Goal: Task Accomplishment & Management: Manage account settings

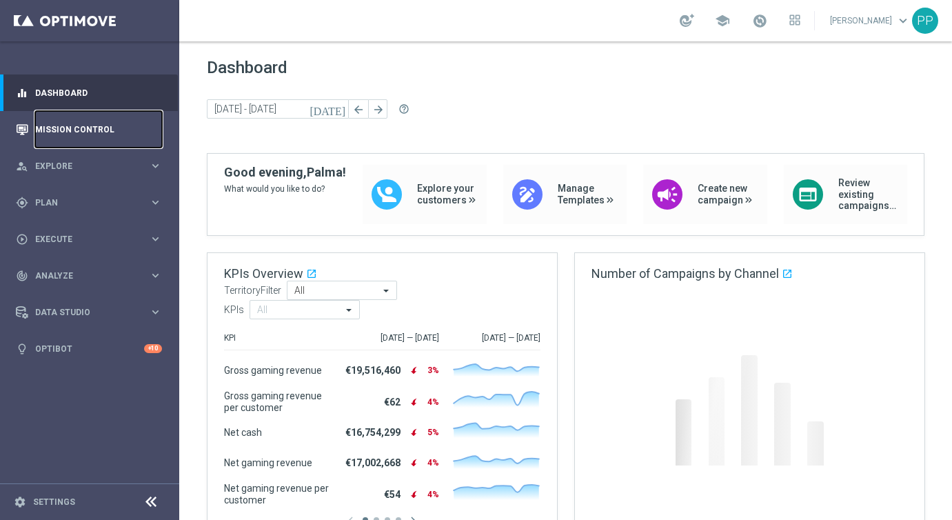
click at [65, 131] on link "Mission Control" at bounding box center [98, 129] width 127 height 37
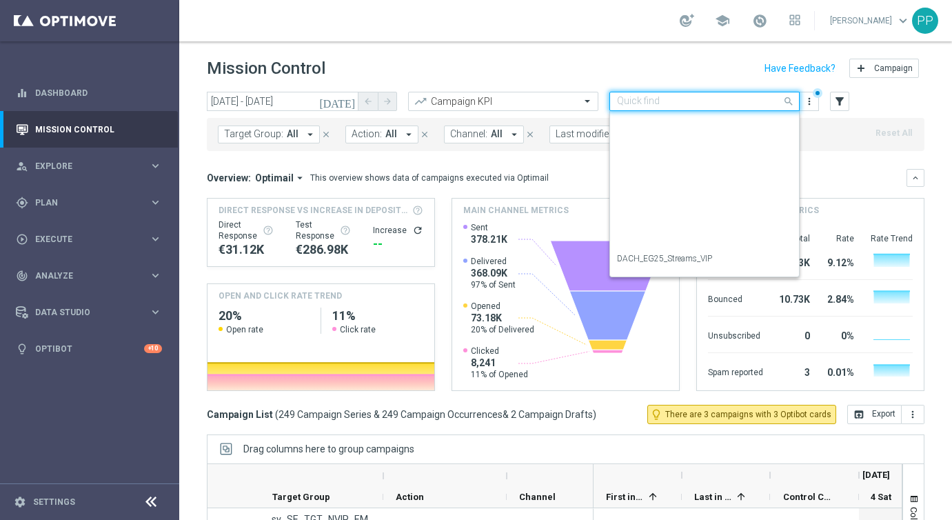
click at [770, 105] on div at bounding box center [704, 102] width 189 height 12
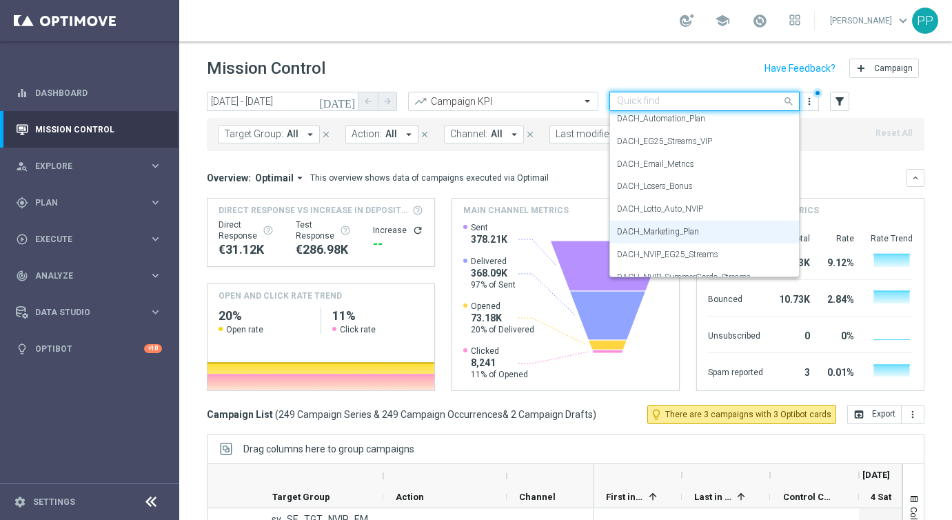
scroll to position [115, 0]
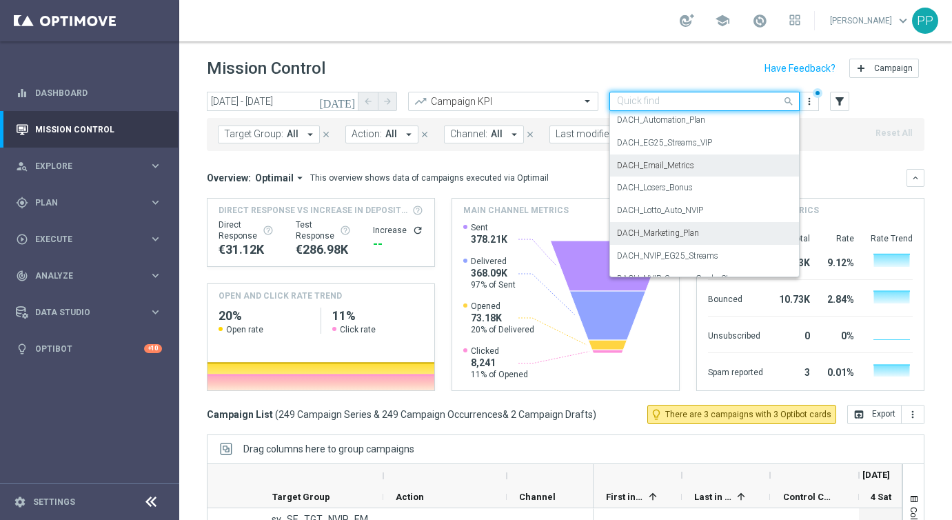
click at [653, 162] on label "DACH_Email_Metrics" at bounding box center [655, 166] width 77 height 12
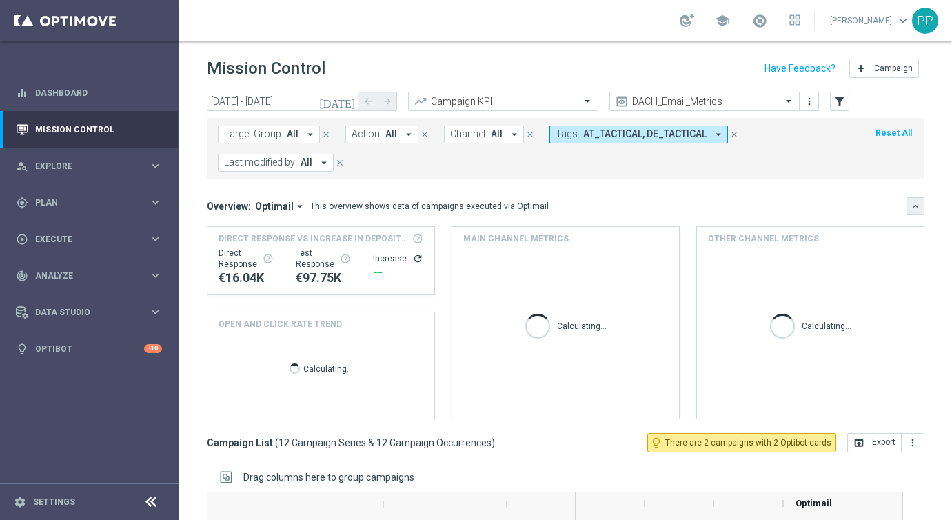
click at [915, 212] on button "keyboard_arrow_down" at bounding box center [915, 206] width 18 height 18
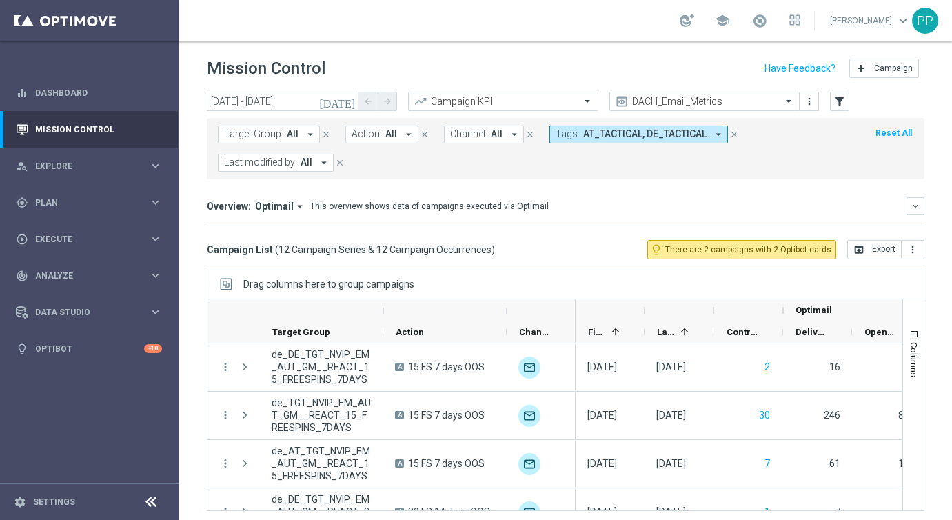
click at [349, 100] on icon "today" at bounding box center [337, 101] width 37 height 12
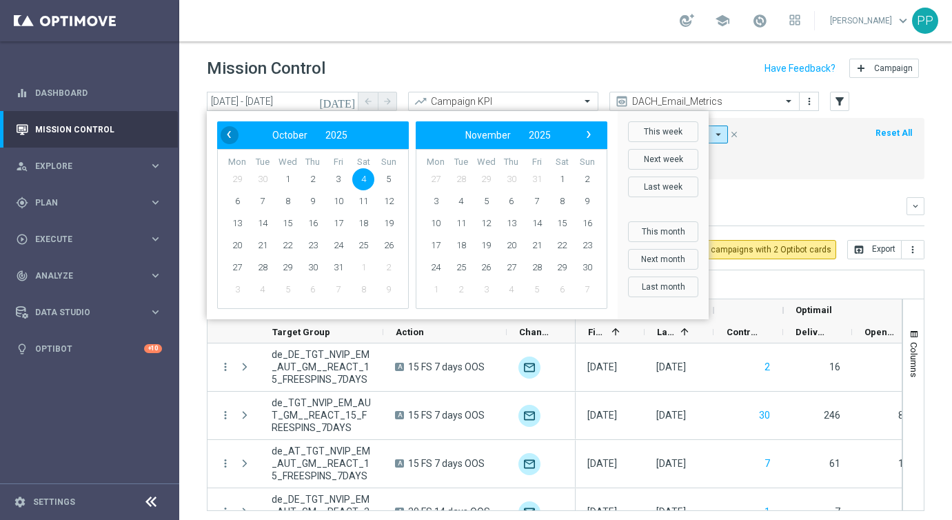
click at [230, 136] on span "‹" at bounding box center [229, 134] width 18 height 18
click at [234, 264] on span "29" at bounding box center [237, 267] width 22 height 22
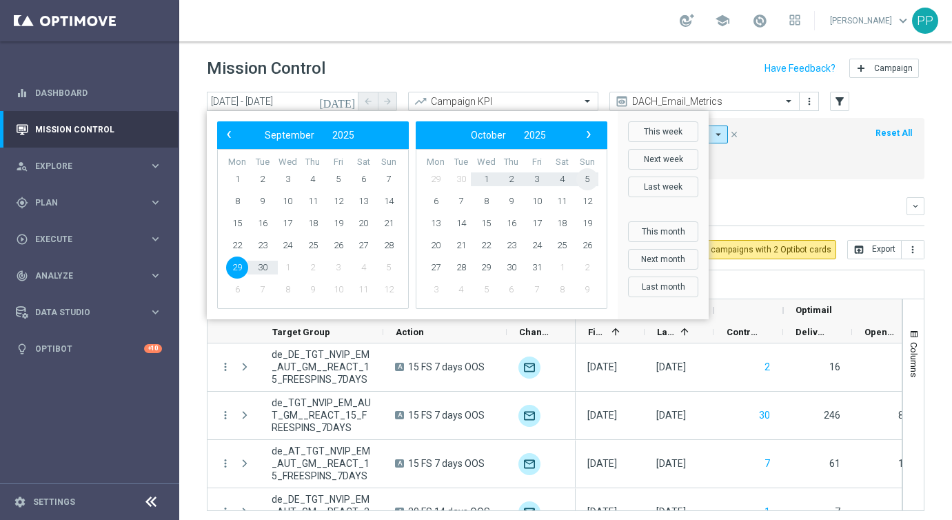
click at [590, 181] on span "5" at bounding box center [587, 179] width 22 height 22
type input "29 Sep 2025 - 05 Oct 2025"
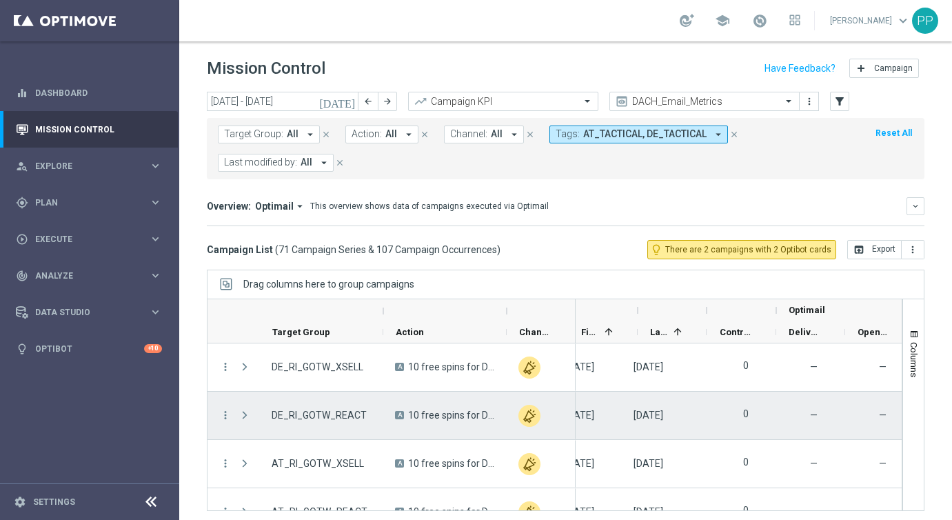
scroll to position [0, 0]
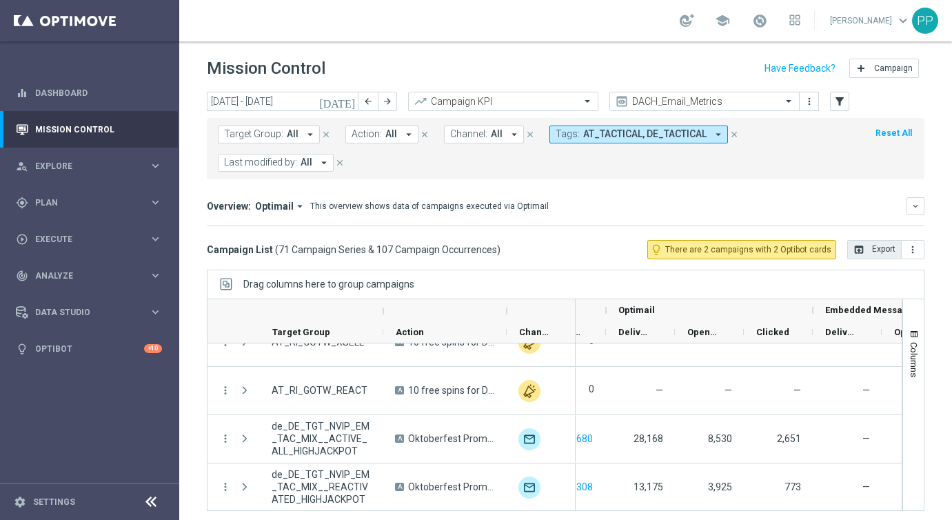
click at [865, 252] on button "open_in_browser Export" at bounding box center [874, 249] width 54 height 19
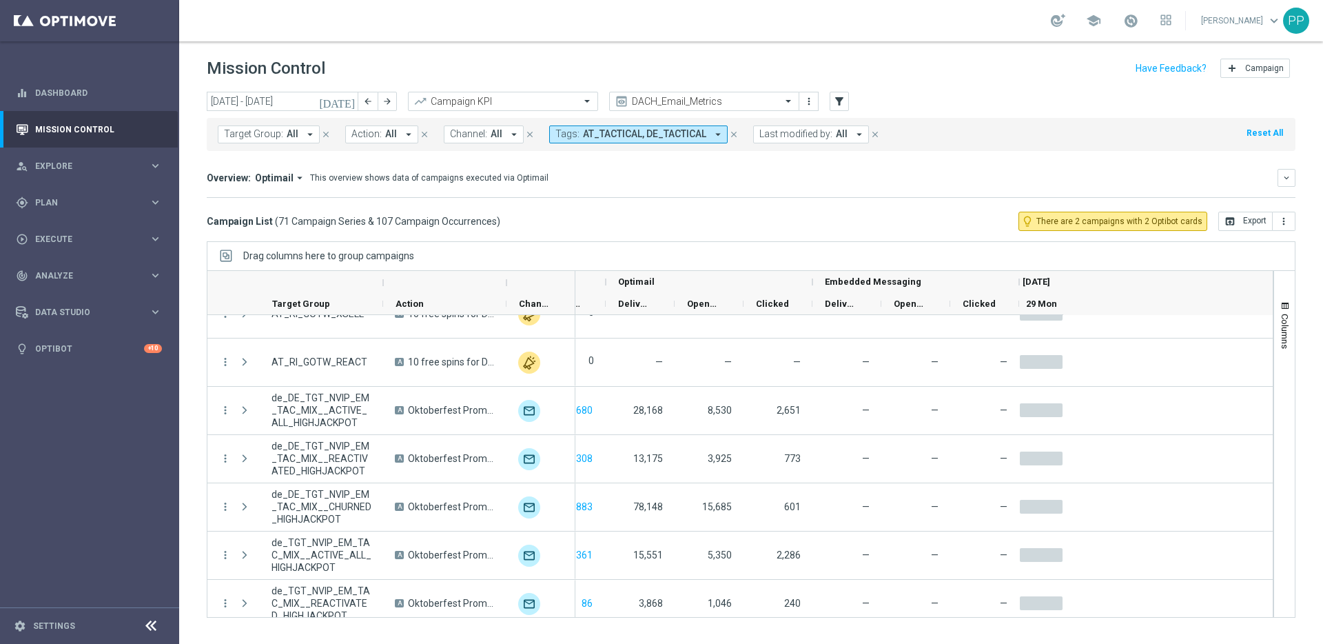
scroll to position [0, 177]
click at [50, 208] on div "gps_fixed Plan" at bounding box center [82, 202] width 133 height 12
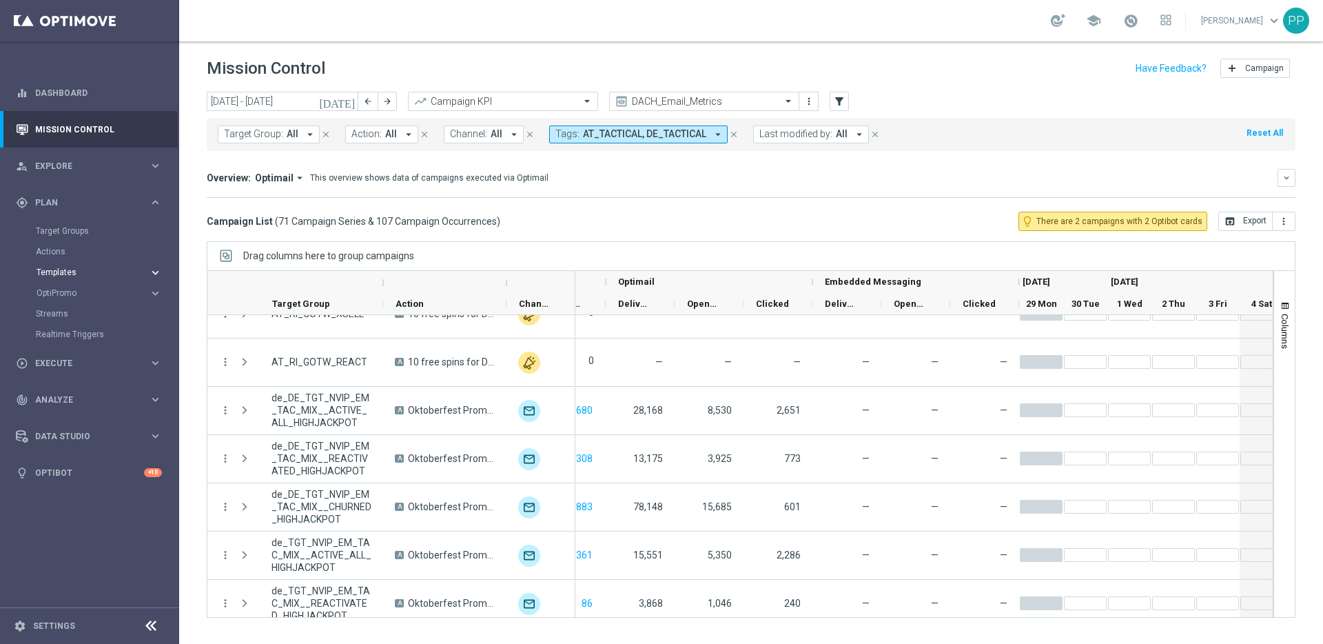
click at [65, 271] on span "Templates" at bounding box center [86, 272] width 99 height 8
click at [67, 355] on link "Embedded Messaging" at bounding box center [93, 354] width 101 height 11
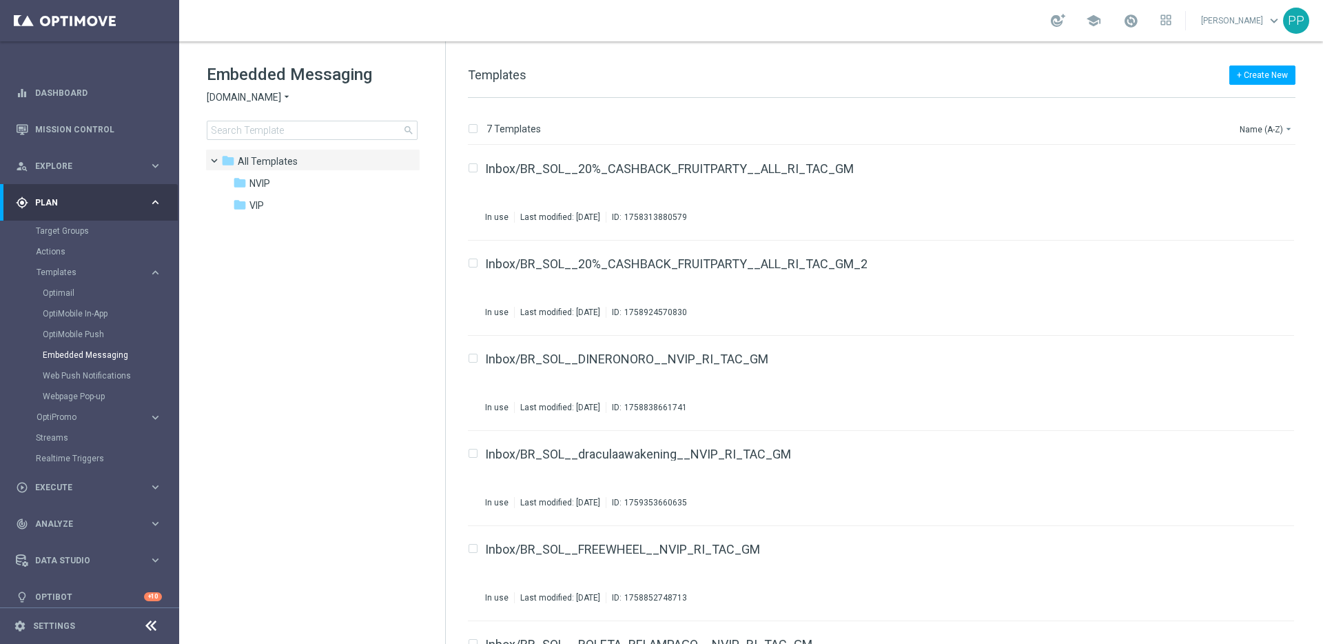
click at [238, 91] on span "Sorteonline.bet.br" at bounding box center [244, 97] width 74 height 13
click at [237, 139] on div "Lottoland" at bounding box center [258, 146] width 103 height 17
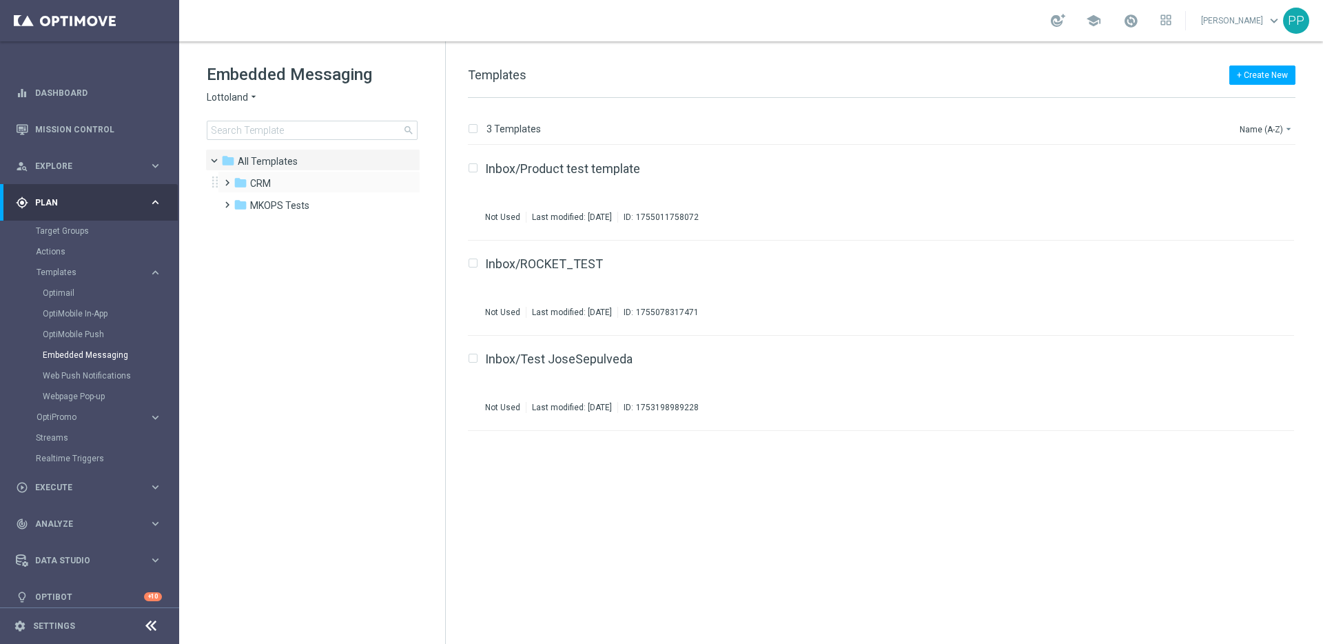
click at [224, 179] on span at bounding box center [224, 177] width 6 height 6
click at [241, 223] on span at bounding box center [238, 221] width 6 height 6
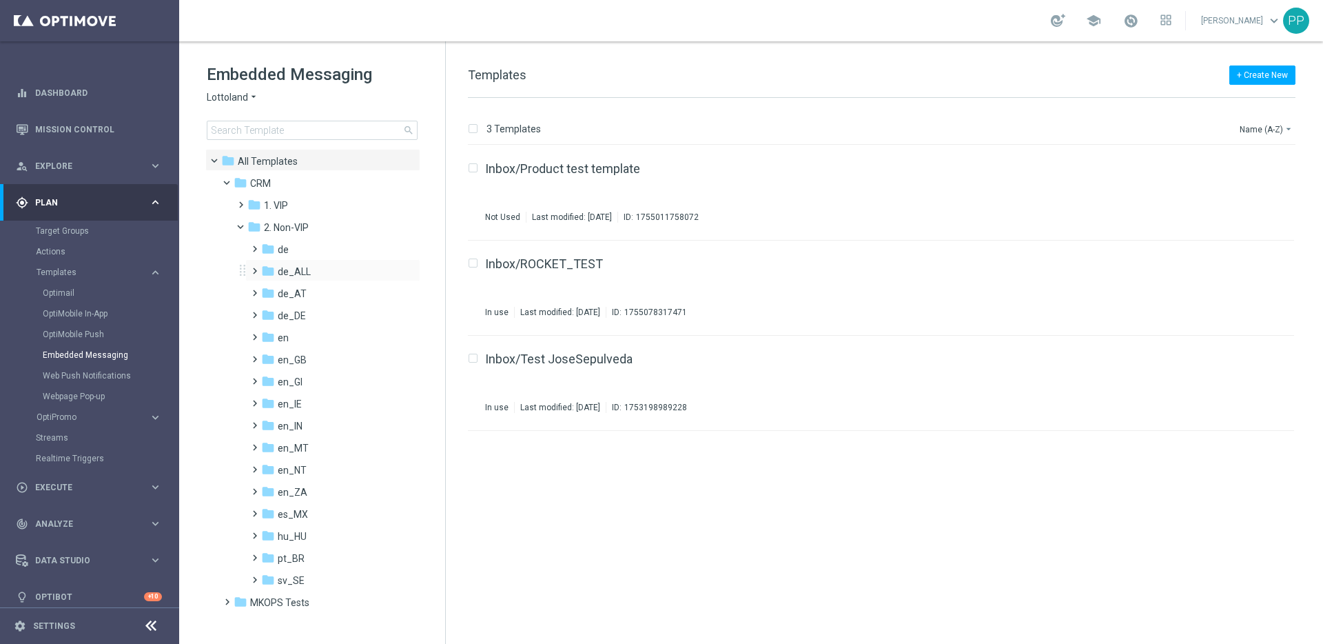
click at [254, 267] on span at bounding box center [252, 265] width 6 height 6
click at [255, 245] on span at bounding box center [252, 243] width 6 height 6
click at [294, 291] on span "TAC de" at bounding box center [308, 293] width 32 height 12
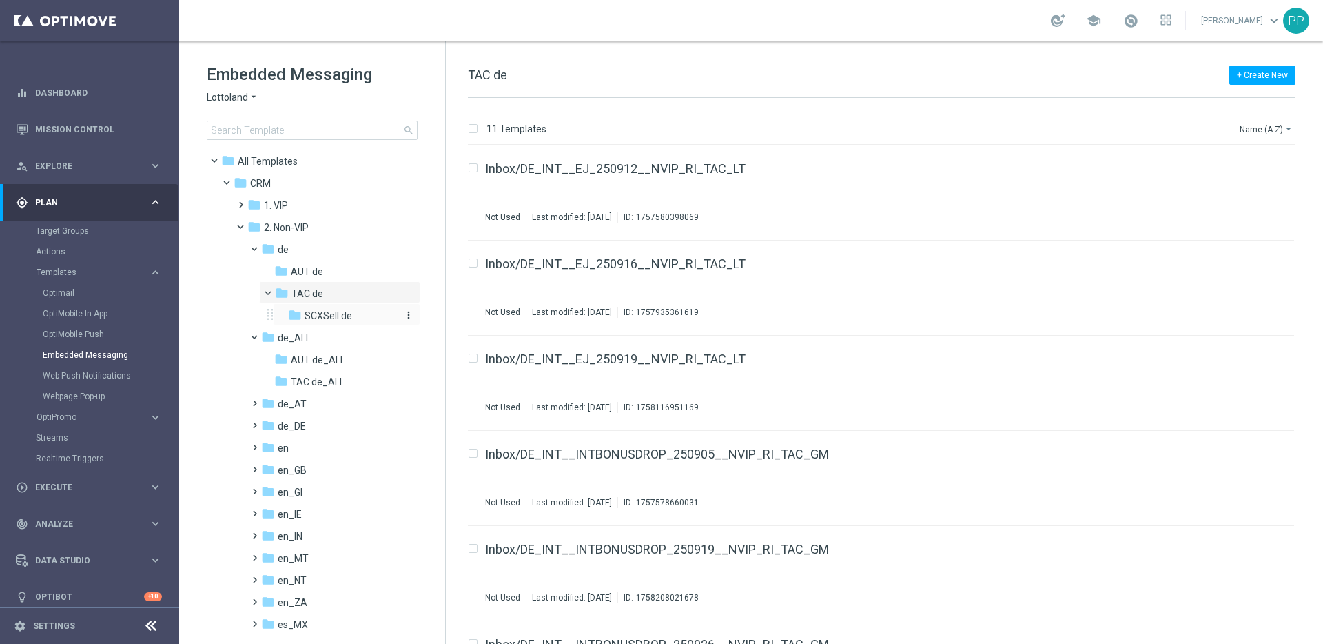
click at [319, 314] on span "SCXSell de" at bounding box center [329, 315] width 48 height 12
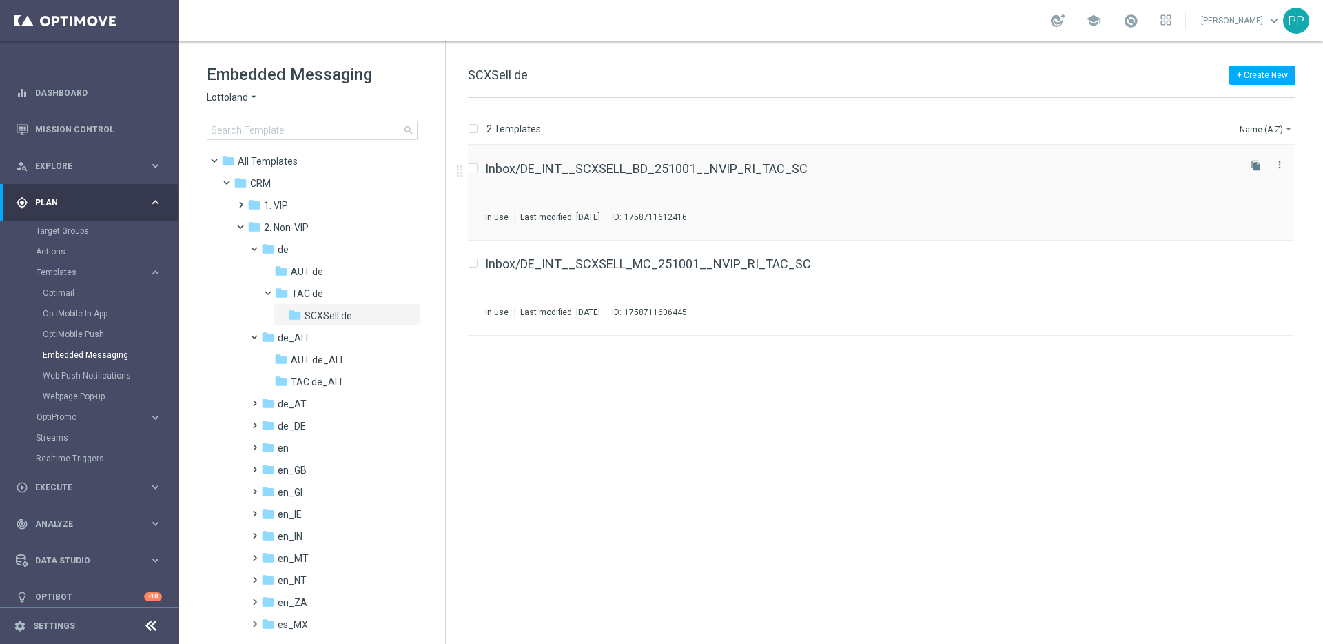
click at [474, 168] on input "Press SPACE to select this row." at bounding box center [472, 169] width 9 height 9
checkbox input "true"
click at [951, 164] on button "file_copy" at bounding box center [1257, 165] width 18 height 18
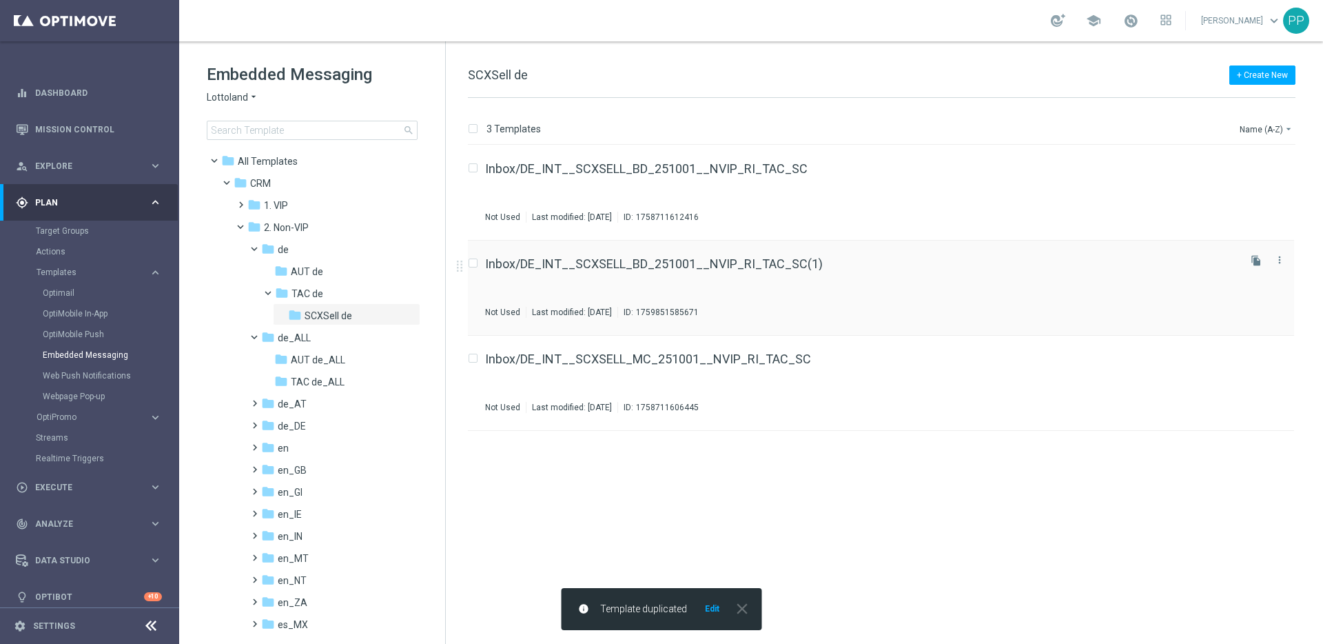
click at [476, 261] on input "Press SPACE to select this row." at bounding box center [472, 265] width 9 height 9
checkbox input "true"
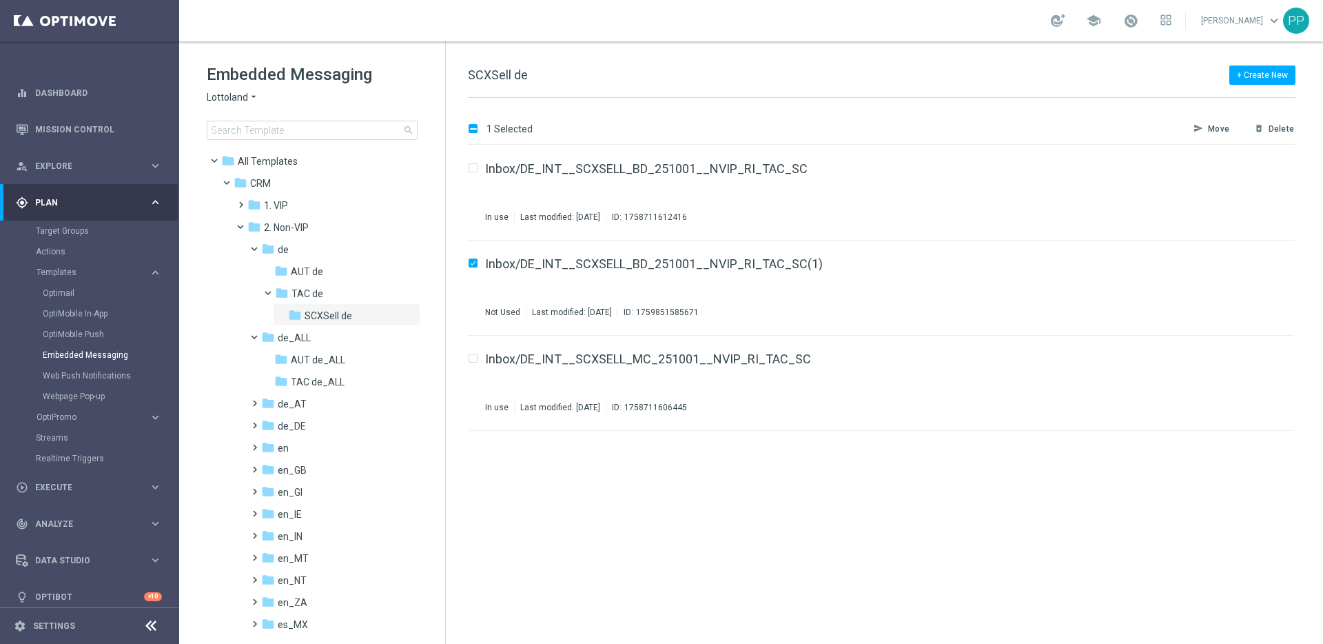
click at [951, 128] on p "Move" at bounding box center [1218, 128] width 21 height 11
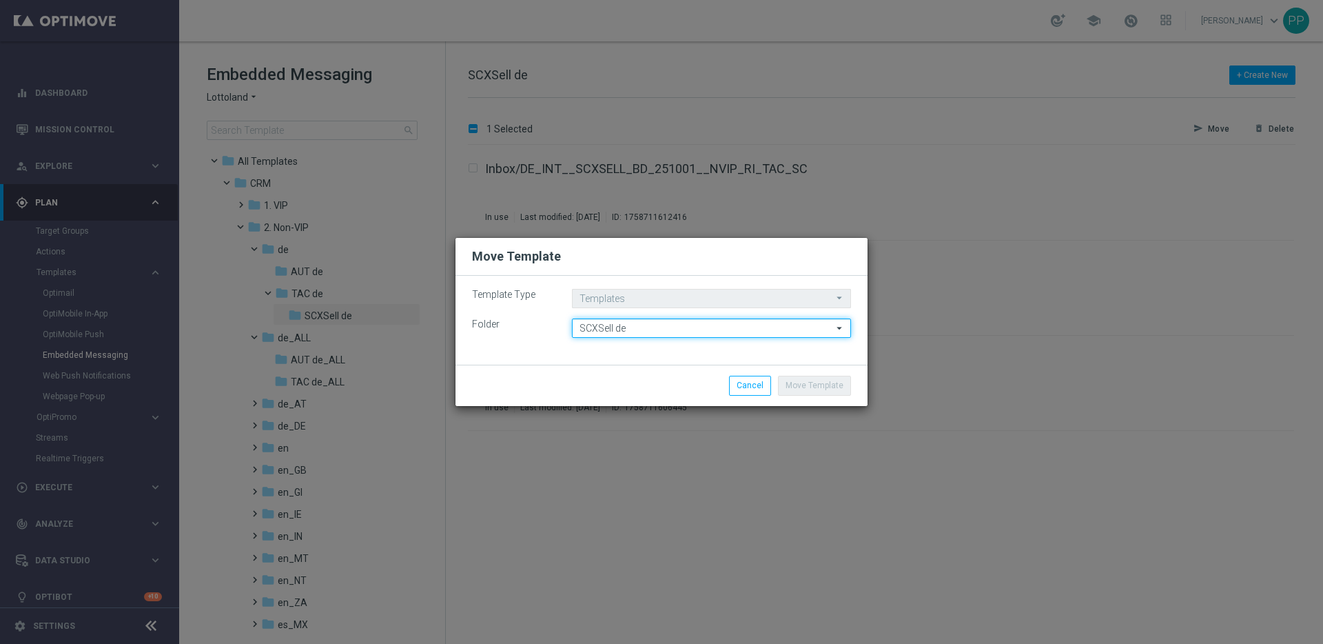
click at [605, 327] on input "SCXSell de" at bounding box center [711, 327] width 279 height 19
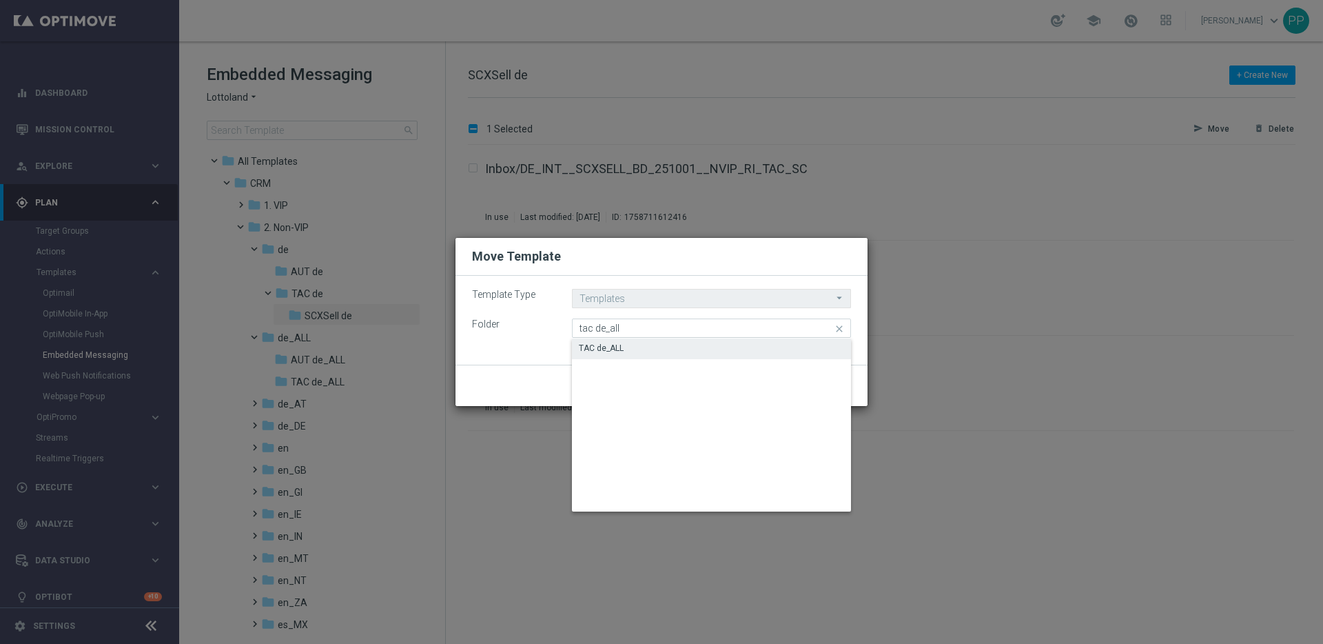
click at [603, 349] on div "TAC de_ALL" at bounding box center [601, 348] width 45 height 12
type input "TAC de_ALL"
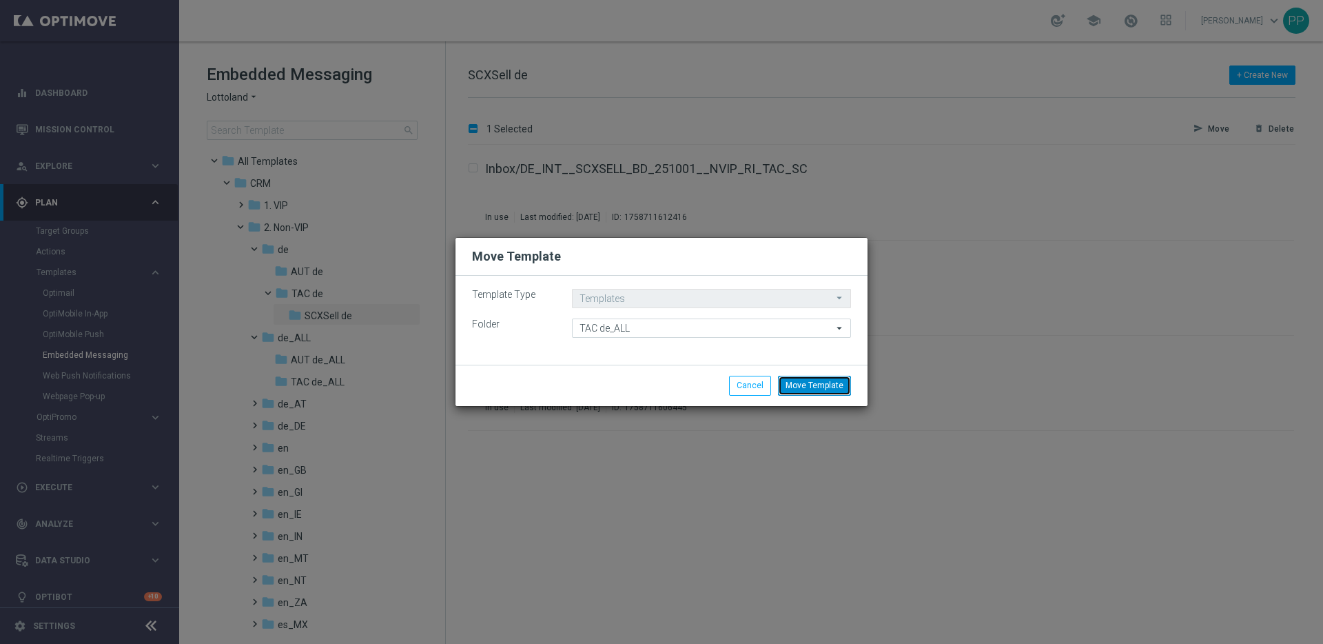
click at [833, 379] on button "Move Template" at bounding box center [814, 385] width 73 height 19
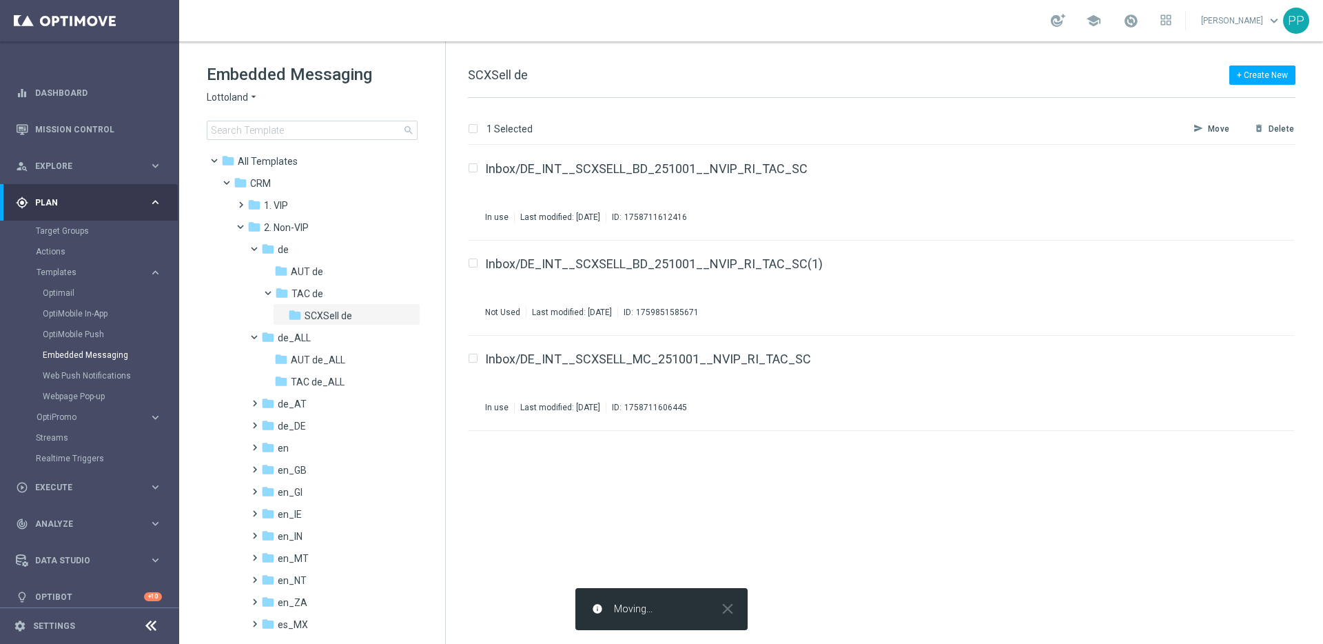
checkbox input "false"
click at [316, 380] on span "TAC de_ALL" at bounding box center [318, 382] width 54 height 12
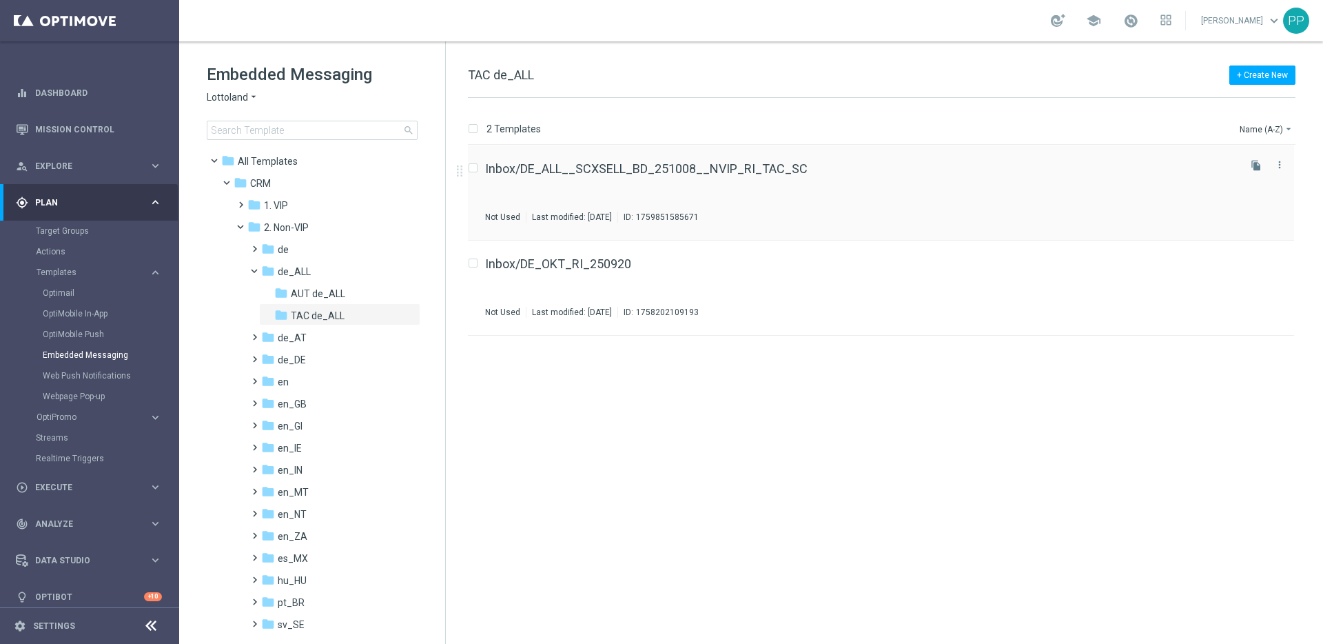
click at [470, 165] on input "Press SPACE to select this row." at bounding box center [472, 169] width 9 height 9
checkbox input "true"
click at [1254, 166] on icon "file_copy" at bounding box center [1256, 165] width 11 height 11
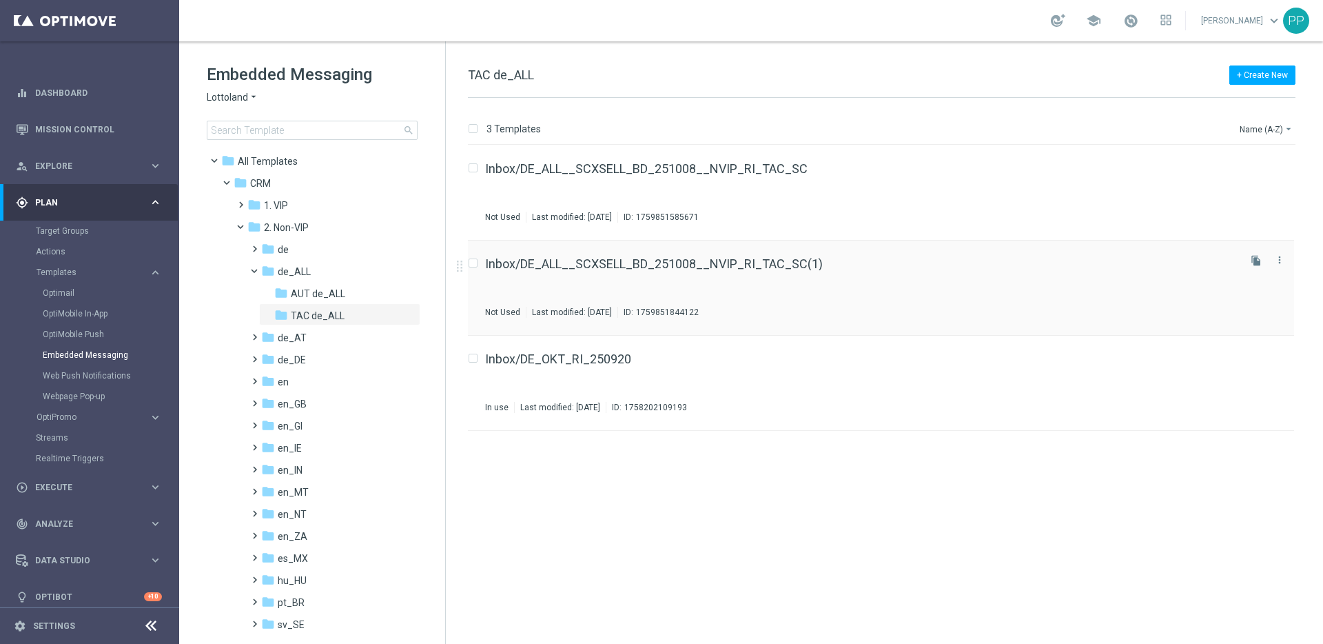
click at [482, 259] on label "Press SPACE to select this row." at bounding box center [484, 264] width 5 height 12
click at [475, 263] on input "Press SPACE to select this row." at bounding box center [472, 265] width 9 height 9
checkbox input "true"
click at [1208, 127] on button "send Move" at bounding box center [1216, 129] width 49 height 17
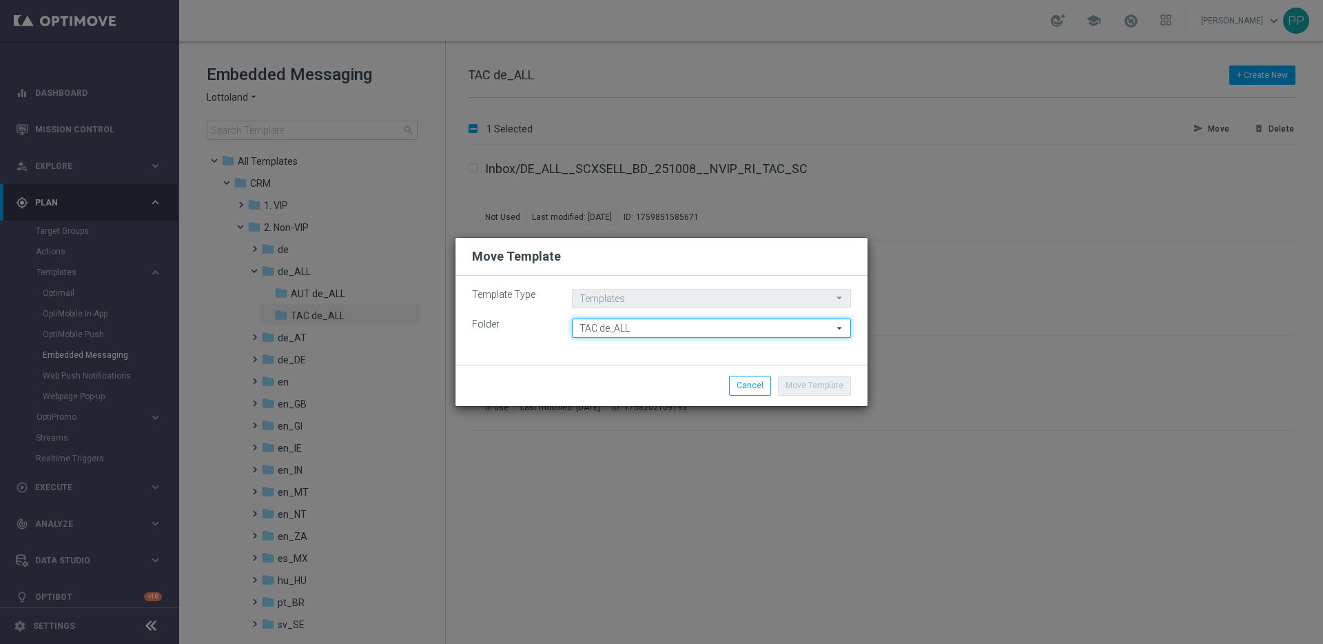
click at [624, 327] on input "TAC de_ALL" at bounding box center [711, 327] width 279 height 19
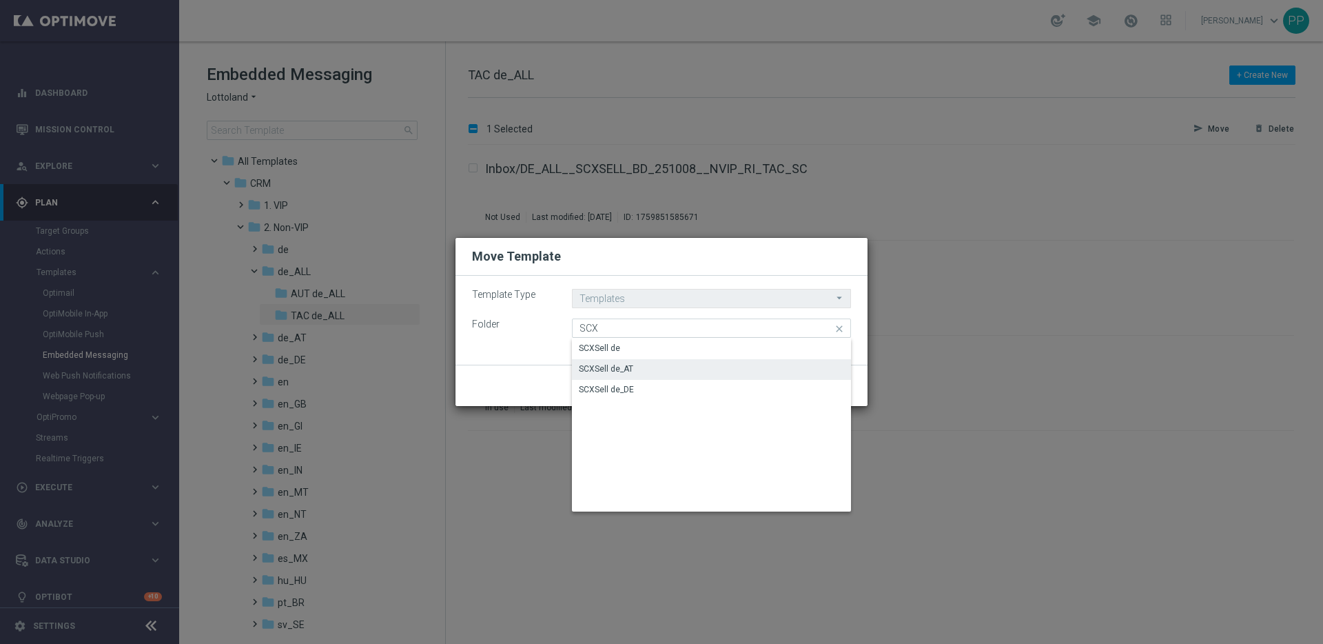
click at [603, 367] on div "SCXSell de_AT" at bounding box center [606, 369] width 54 height 12
type input "SCXSell de_AT"
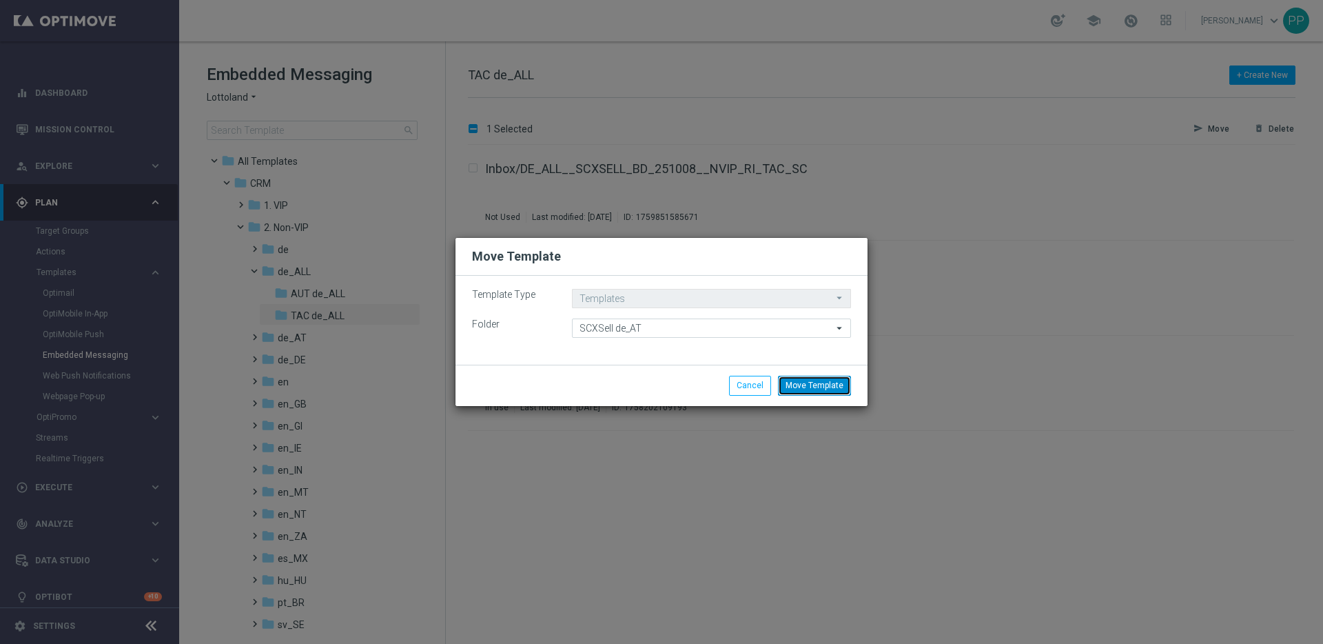
click at [799, 378] on button "Move Template" at bounding box center [814, 385] width 73 height 19
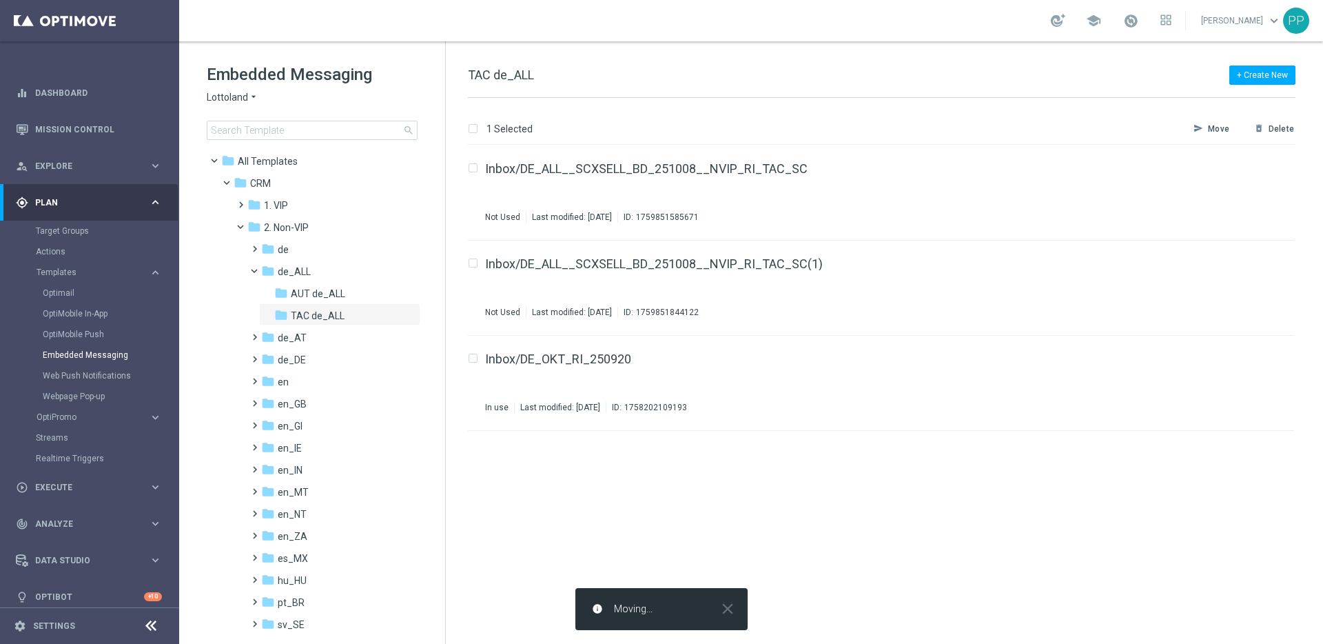
checkbox input "false"
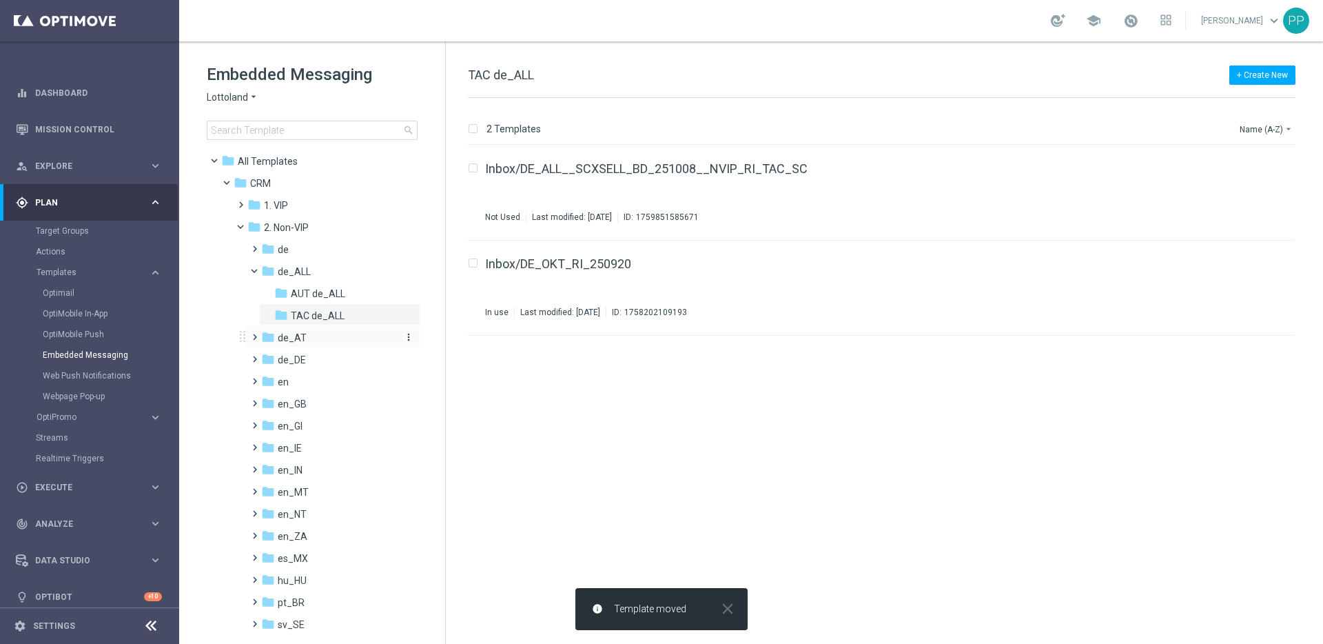
click at [291, 337] on span "de_AT" at bounding box center [292, 338] width 29 height 12
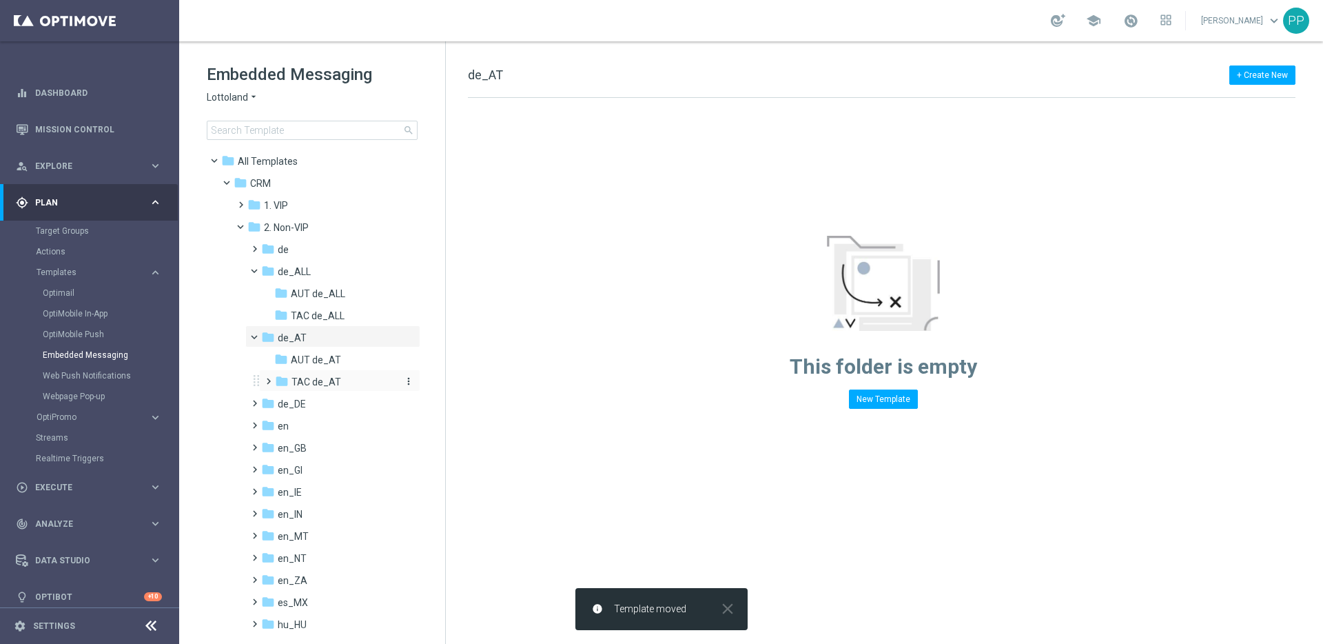
click at [305, 383] on span "TAC de_AT" at bounding box center [317, 382] width 50 height 12
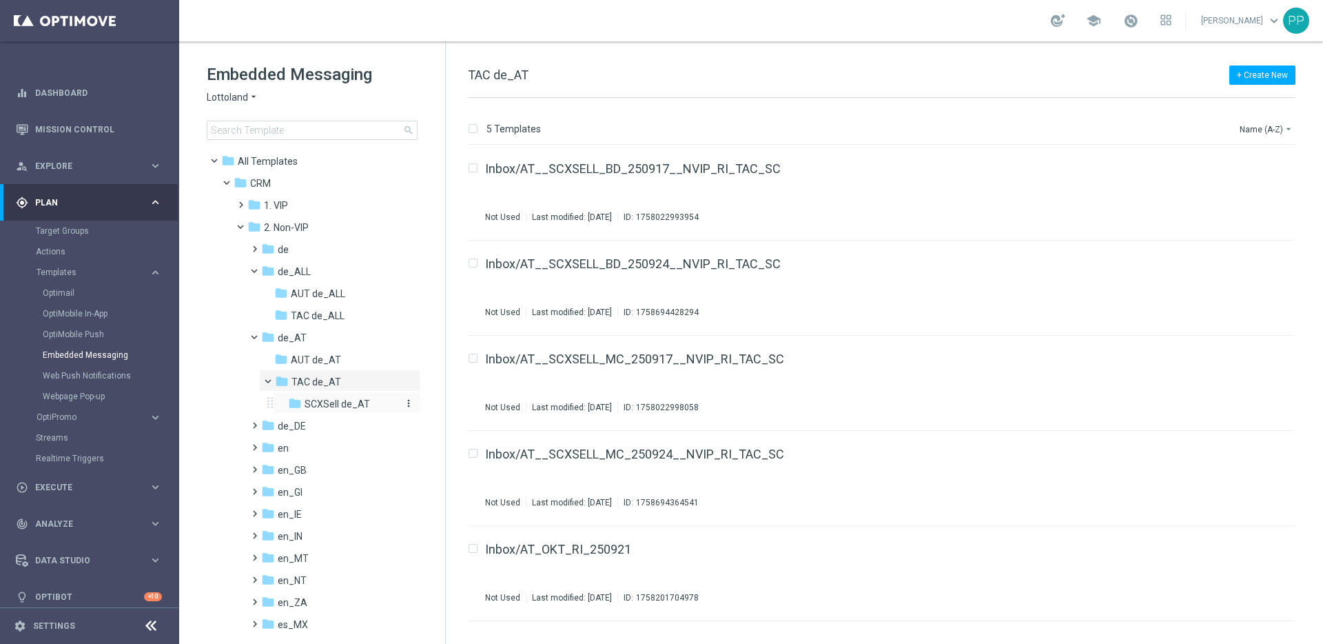
click at [328, 398] on span "SCXSell de_AT" at bounding box center [337, 404] width 65 height 12
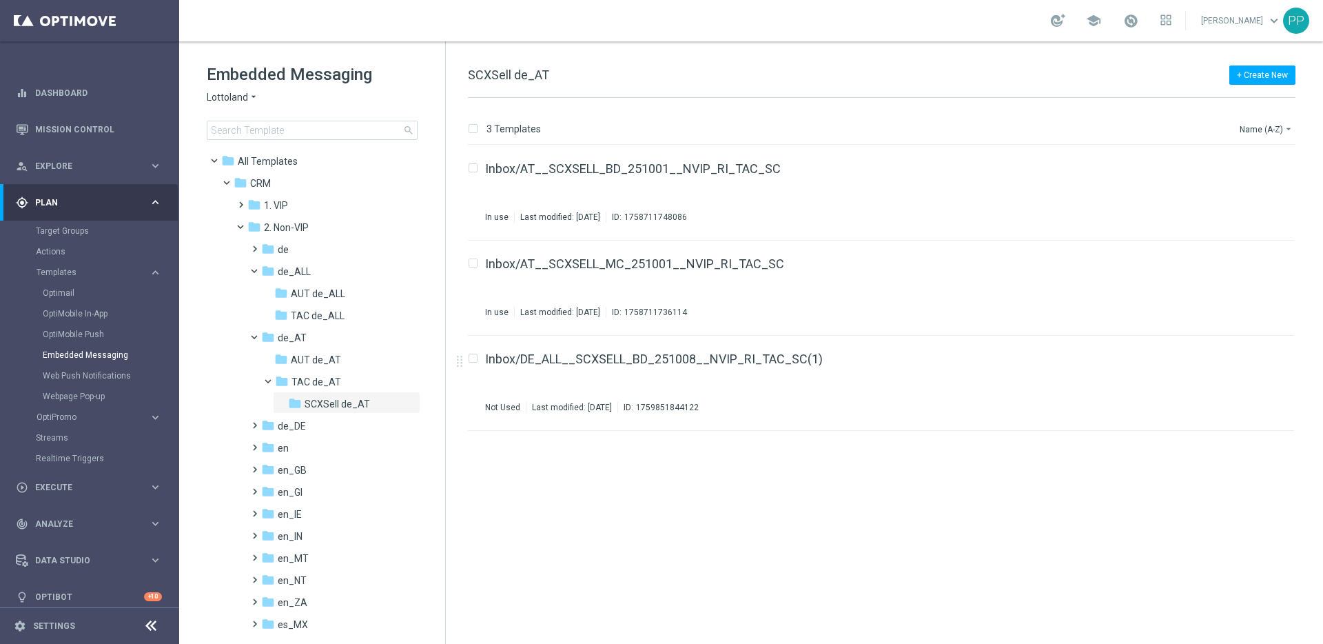
click at [51, 236] on div "Target Groups" at bounding box center [107, 231] width 142 height 21
click at [50, 235] on link "Target Groups" at bounding box center [90, 230] width 108 height 11
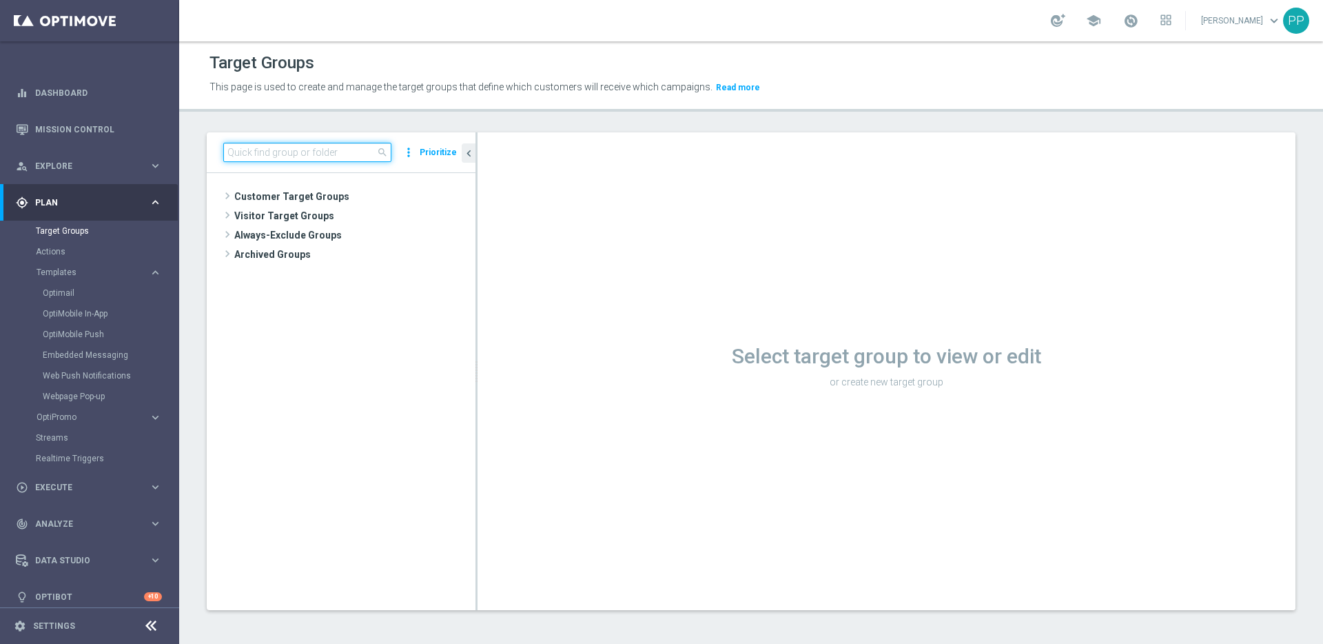
click at [309, 149] on input at bounding box center [307, 152] width 168 height 19
paste input "DE_RI_SC_XSELL_REG"
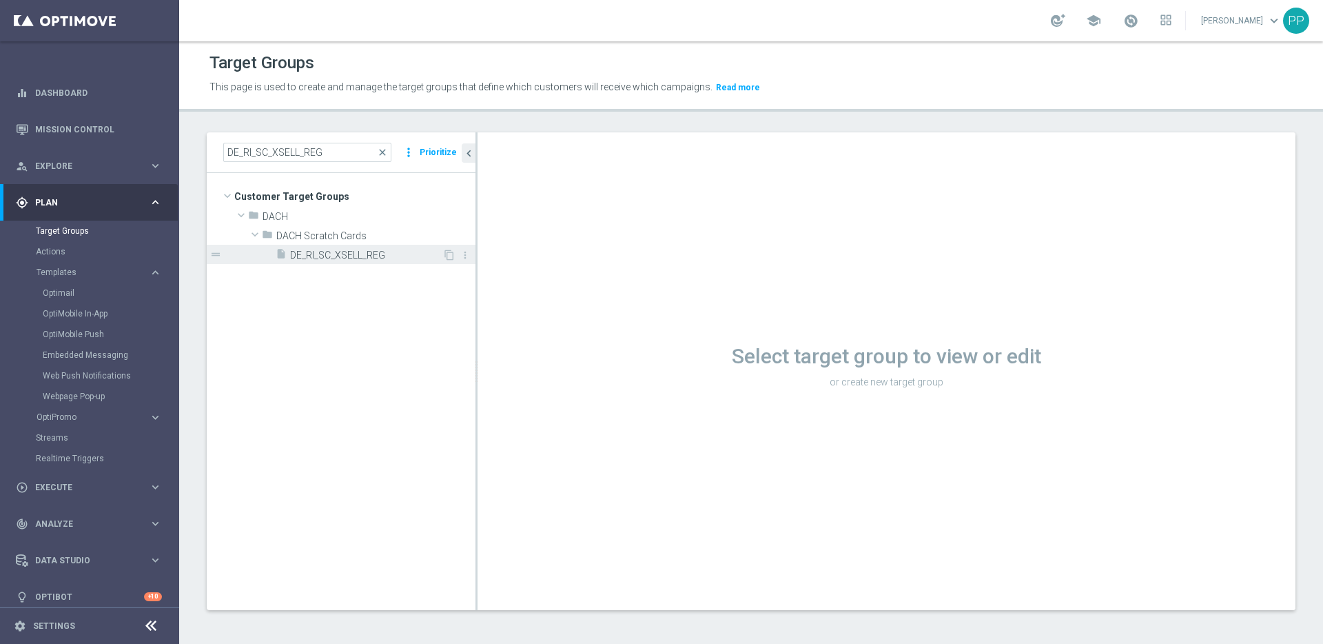
click at [329, 250] on span "DE_RI_SC_XSELL_REG" at bounding box center [366, 256] width 152 height 12
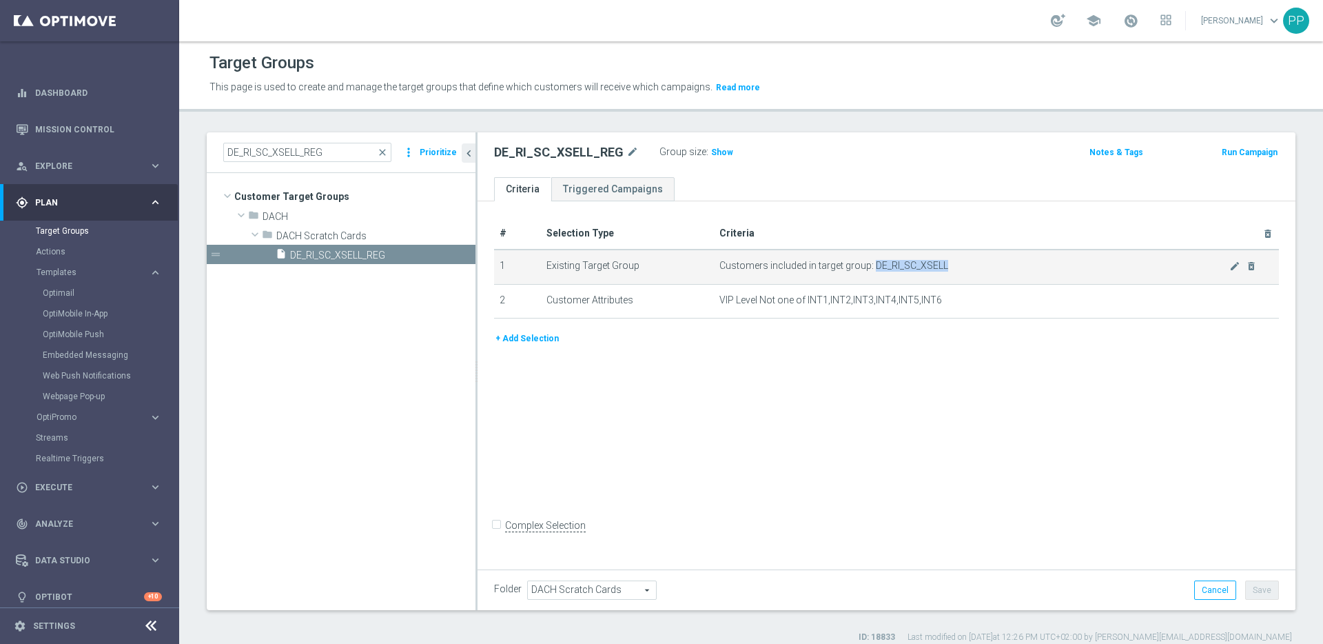
drag, startPoint x: 943, startPoint y: 265, endPoint x: 871, endPoint y: 265, distance: 71.7
click at [871, 265] on span "Customers included in target group: DE_RI_SC_XSELL" at bounding box center [975, 266] width 510 height 12
copy span "DE_RI_SC_XSELL"
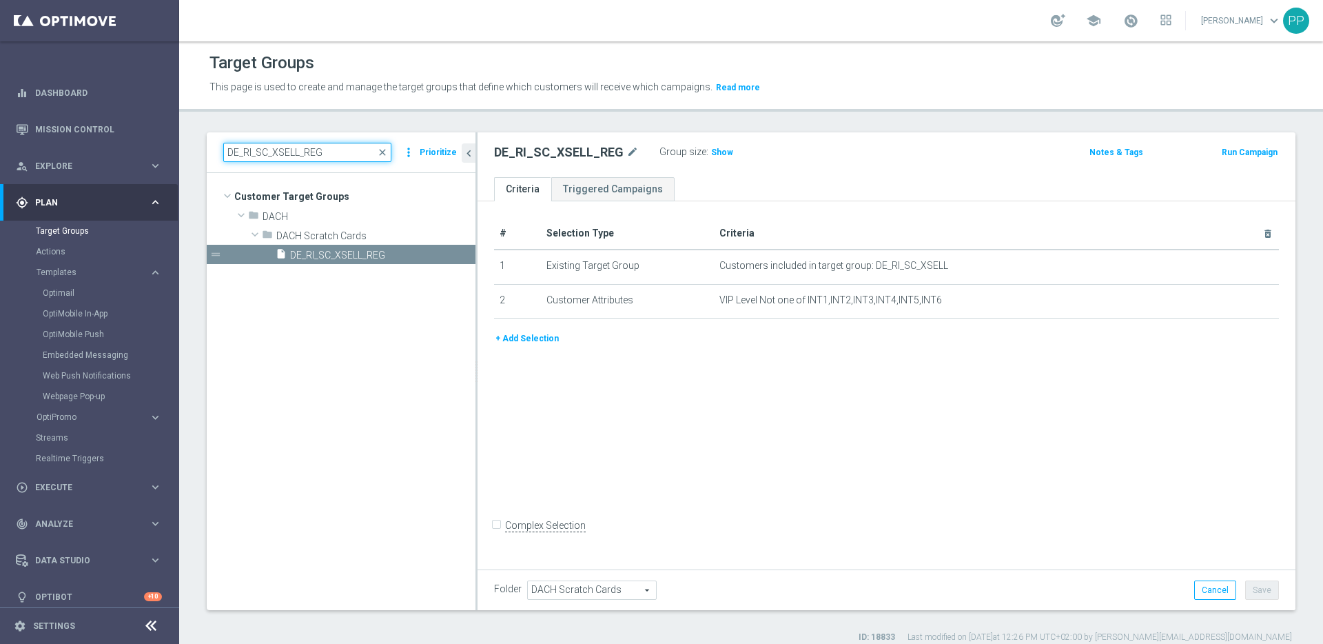
drag, startPoint x: 327, startPoint y: 154, endPoint x: 221, endPoint y: 145, distance: 106.6
click at [221, 145] on div "DE_RI_SC_XSELL_REG close more_vert Prioritize" at bounding box center [341, 152] width 269 height 41
paste input
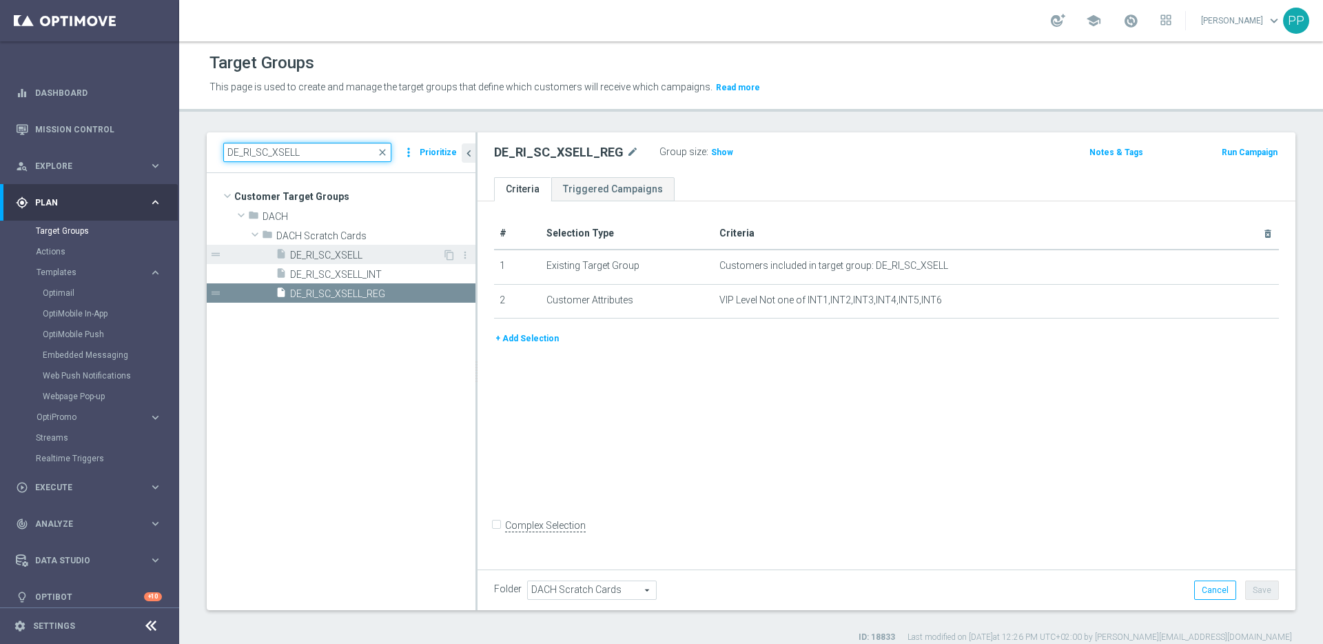
type input "DE_RI_SC_XSELL"
click at [325, 254] on span "DE_RI_SC_XSELL" at bounding box center [366, 256] width 152 height 12
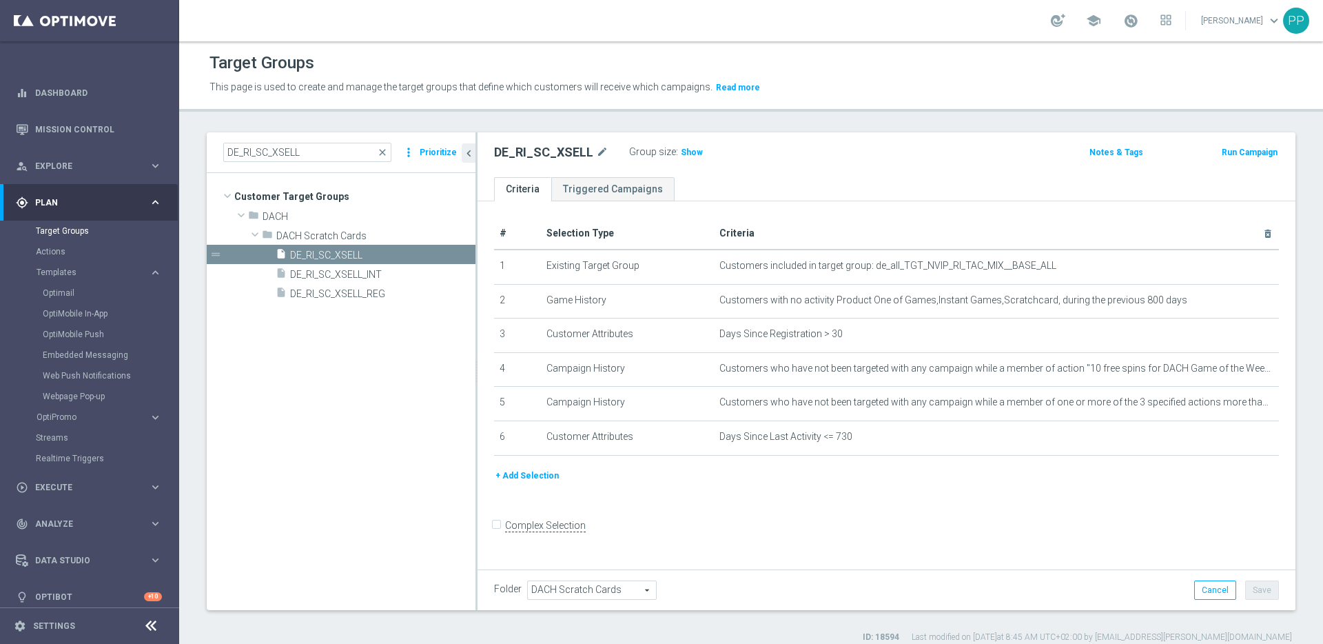
click at [516, 474] on button "+ Add Selection" at bounding box center [527, 475] width 66 height 15
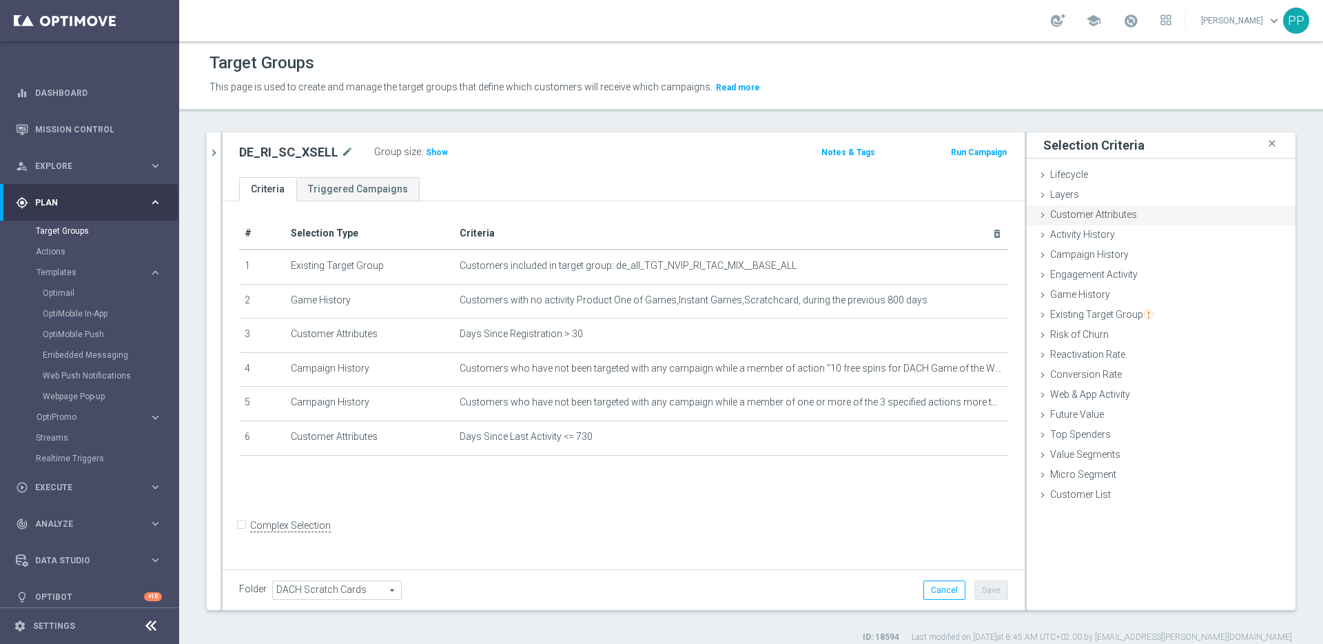
click at [1057, 212] on span "Customer Attributes" at bounding box center [1093, 214] width 87 height 11
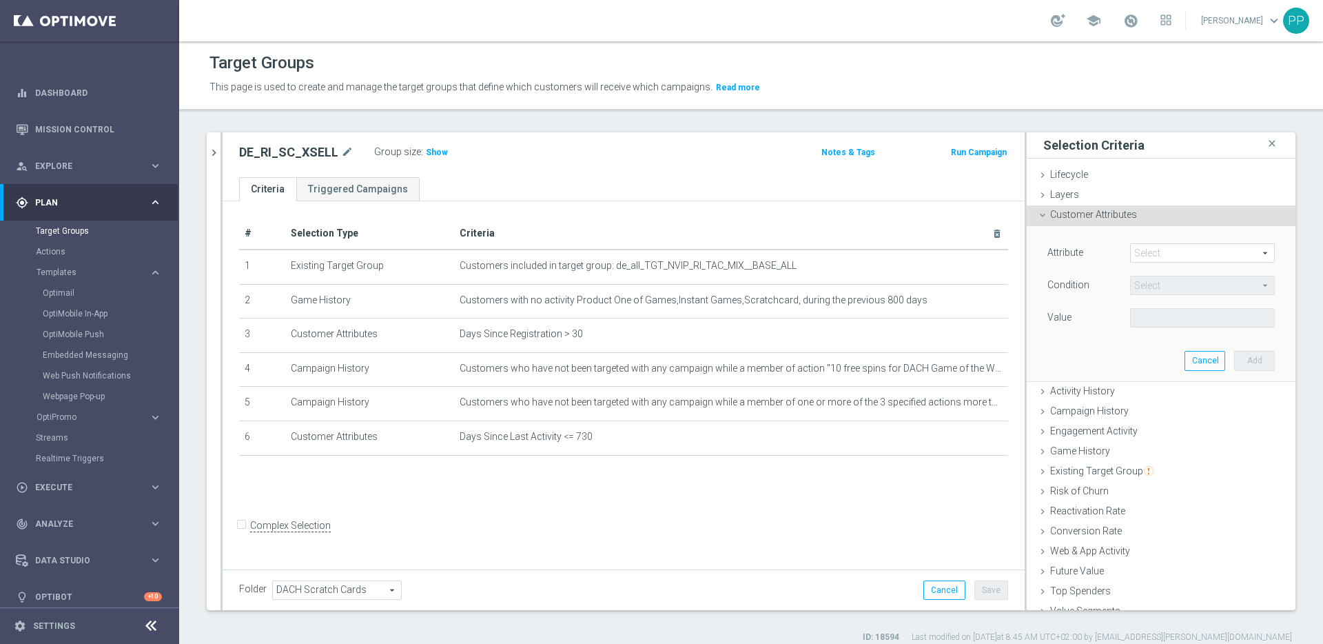
click at [1137, 251] on span at bounding box center [1202, 253] width 143 height 18
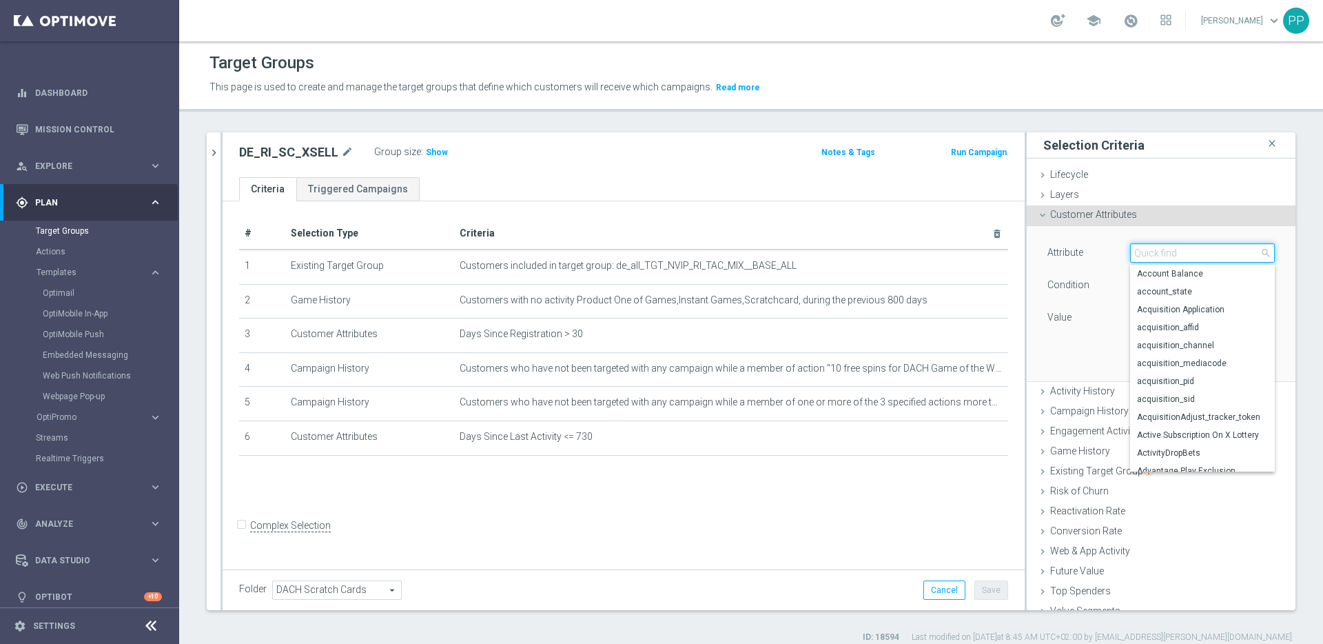
click at [1137, 251] on input "search" at bounding box center [1202, 252] width 145 height 19
type input "deposit"
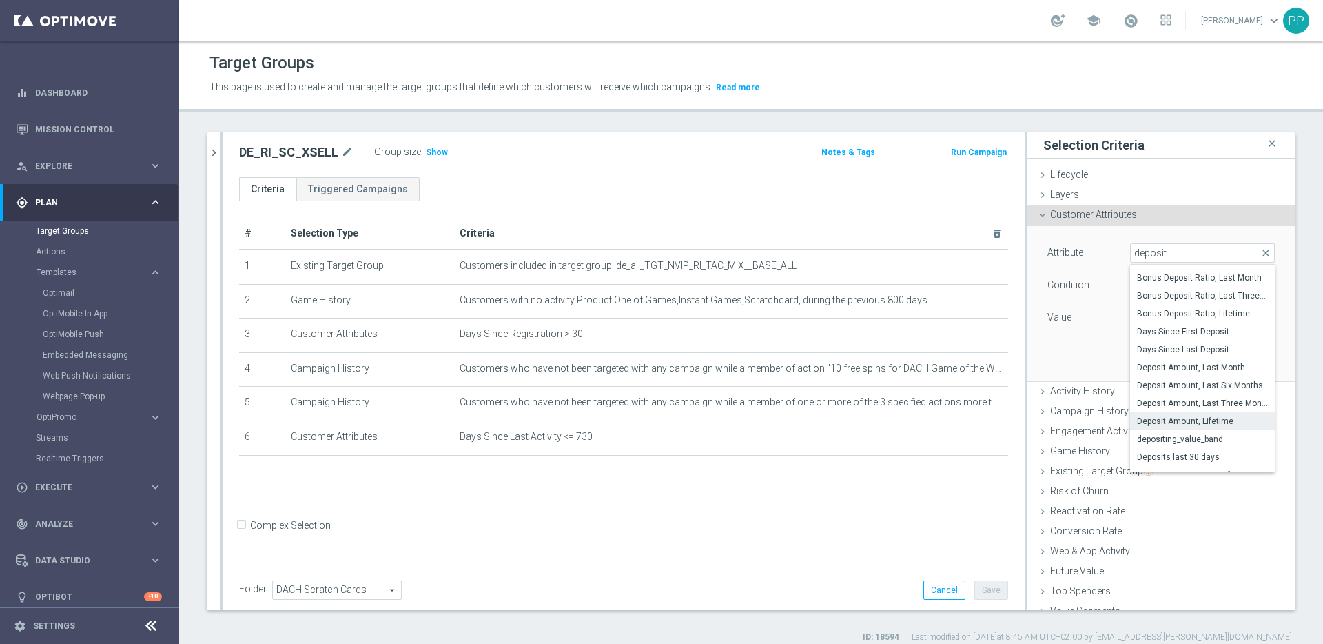
click at [1141, 418] on span "Deposit Amount, Lifetime" at bounding box center [1202, 421] width 131 height 11
type input "Deposit Amount, Lifetime"
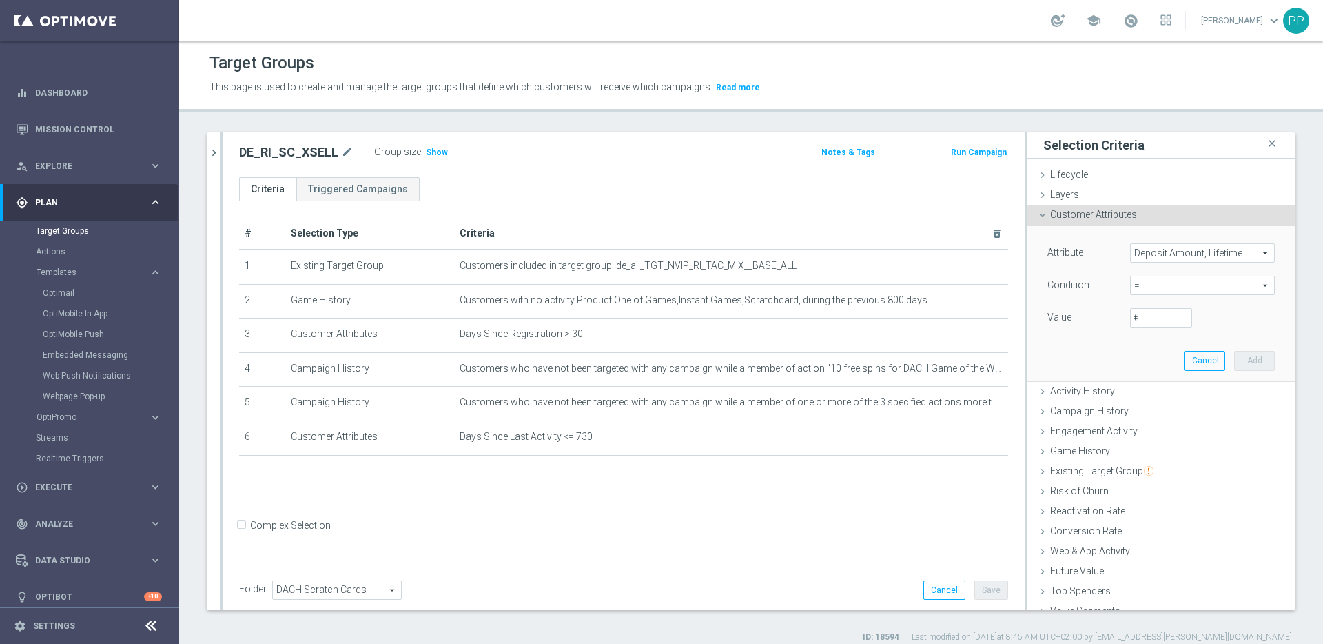
click at [1134, 284] on span "=" at bounding box center [1202, 285] width 143 height 18
click at [1137, 378] on span ">" at bounding box center [1202, 377] width 131 height 11
type input ">"
click at [1134, 323] on label "€" at bounding box center [1141, 318] width 14 height 12
click at [1130, 323] on input "€" at bounding box center [1161, 317] width 62 height 19
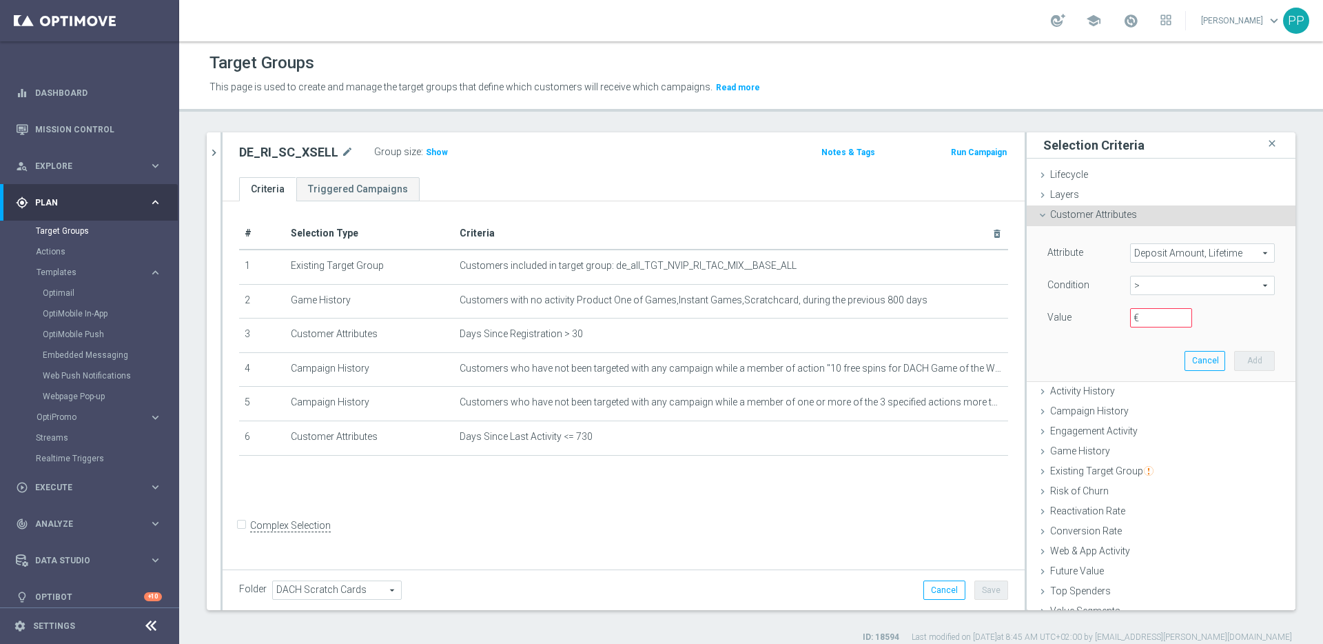
click at [1144, 256] on span "Deposit Amount, Lifetime" at bounding box center [1202, 253] width 143 height 18
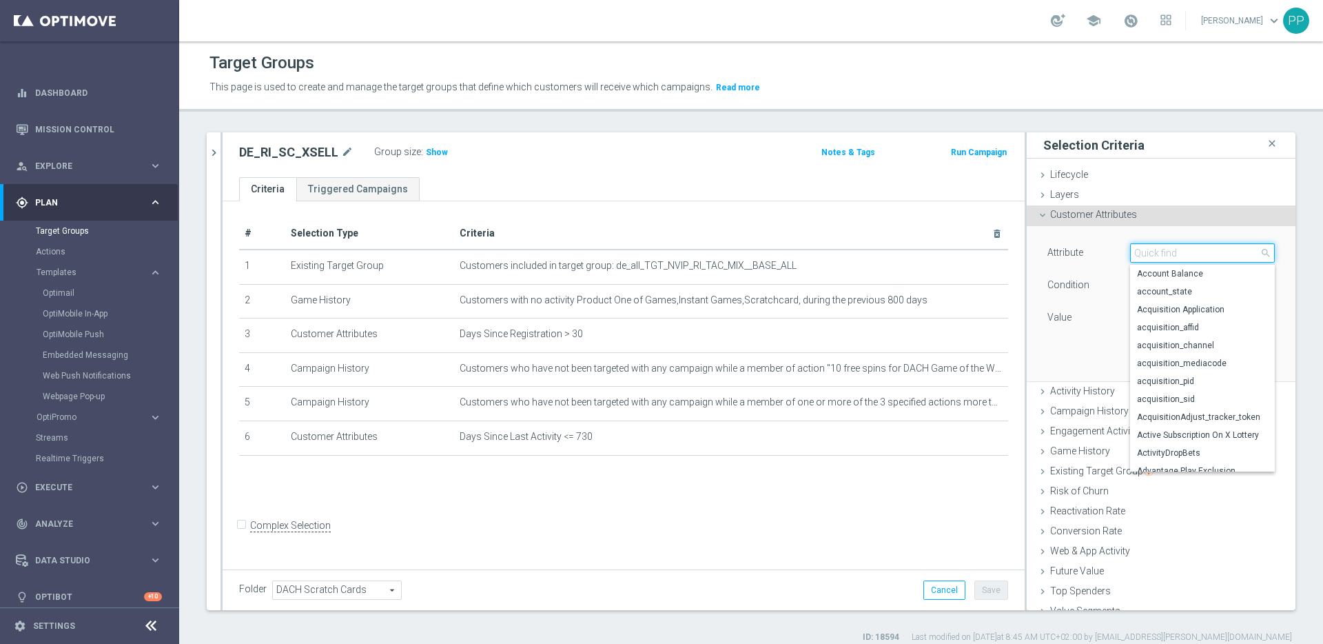
click at [1148, 250] on input "search" at bounding box center [1202, 252] width 145 height 19
type input "depos"
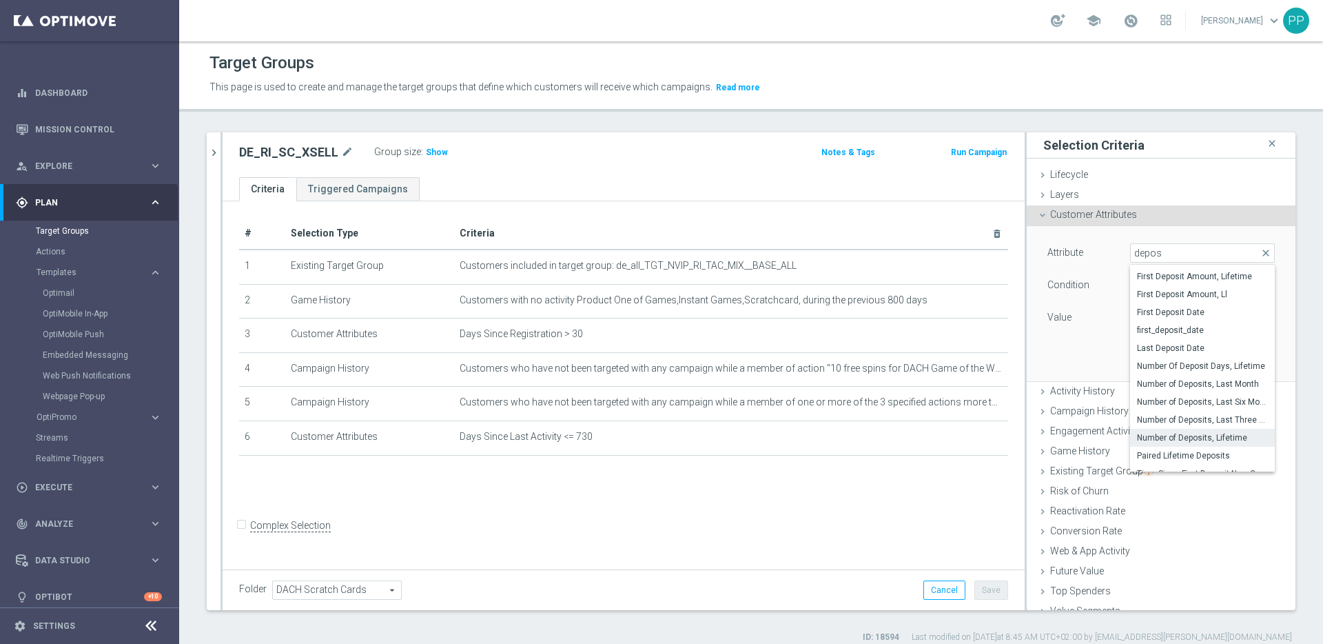
click at [1141, 436] on span "Number of Deposits, Lifetime" at bounding box center [1202, 437] width 131 height 11
type input "Number of Deposits, Lifetime"
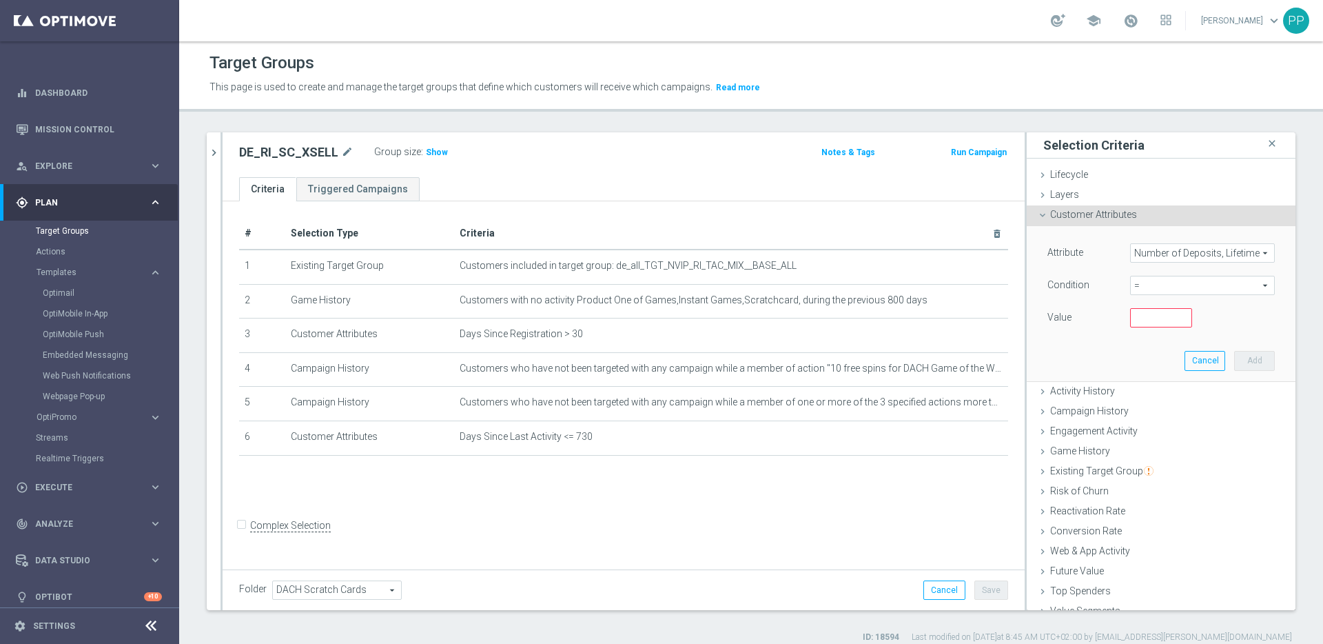
click at [1131, 288] on span "=" at bounding box center [1202, 285] width 143 height 18
click at [1137, 379] on span ">" at bounding box center [1202, 377] width 131 height 11
type input ">"
click at [1130, 318] on input "number" at bounding box center [1161, 317] width 62 height 19
type input "1"
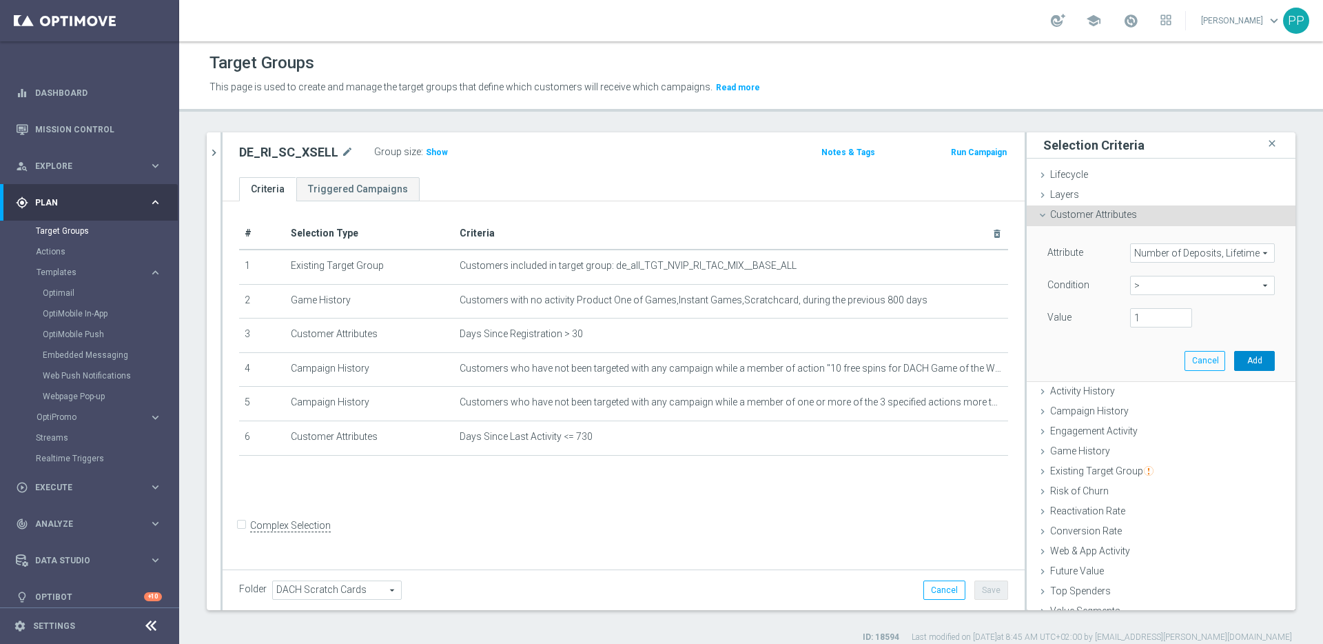
click at [1240, 354] on button "Add" at bounding box center [1254, 360] width 41 height 19
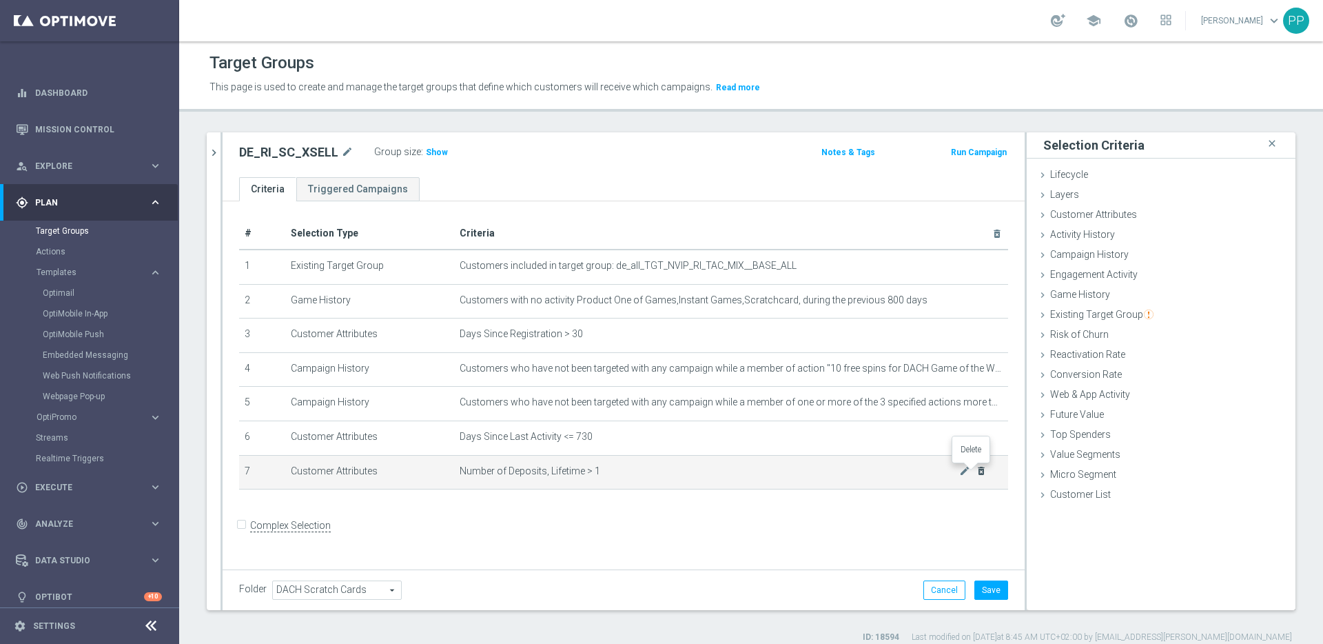
click at [976, 473] on icon "delete_forever" at bounding box center [981, 470] width 11 height 11
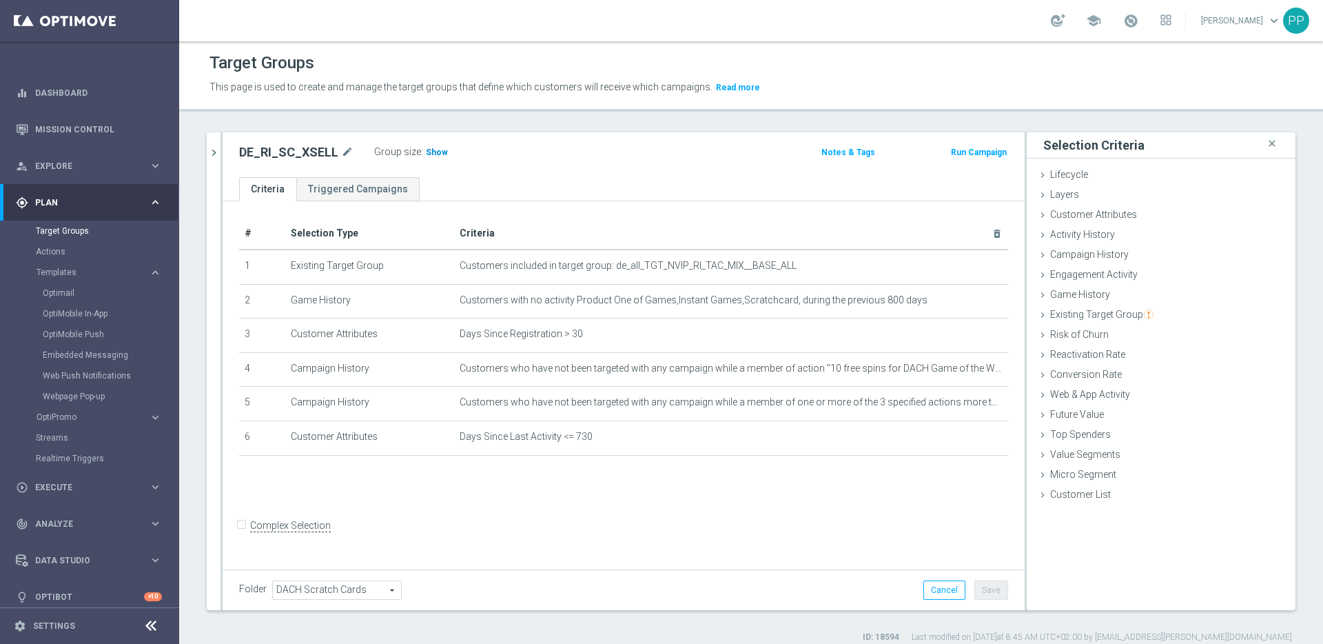
click at [432, 147] on span "Show" at bounding box center [437, 152] width 22 height 10
click at [1050, 219] on span "Customer Attributes" at bounding box center [1093, 214] width 87 height 11
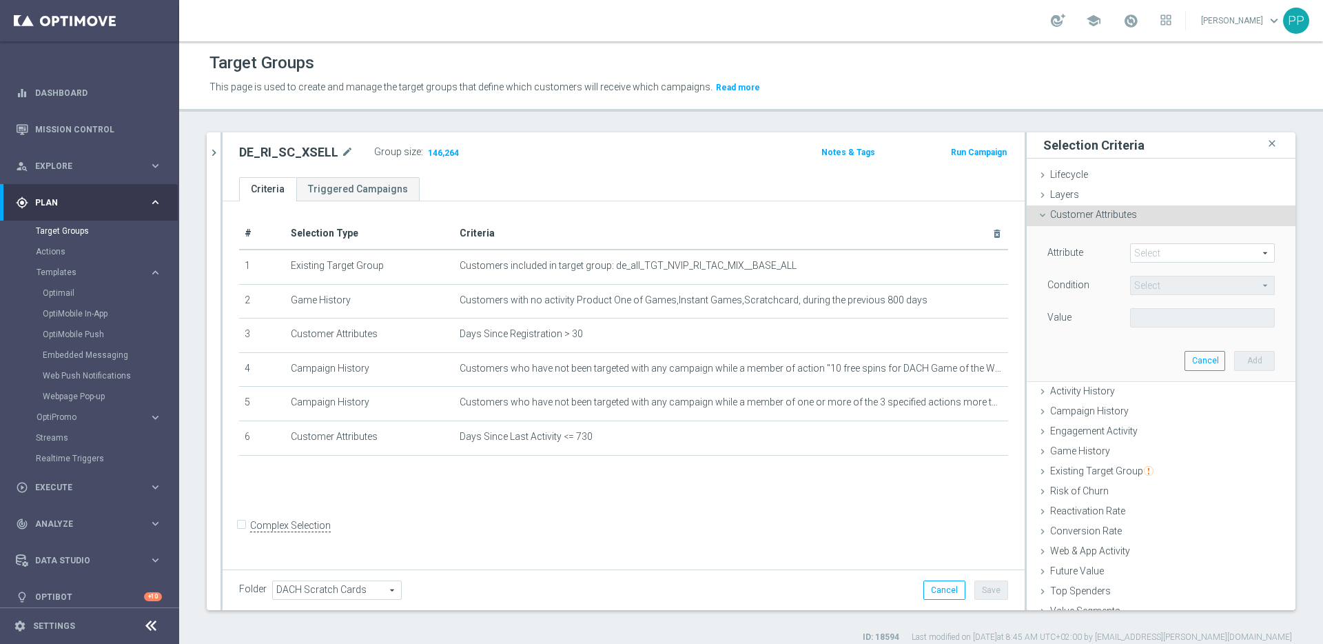
click at [1131, 259] on span at bounding box center [1202, 253] width 143 height 18
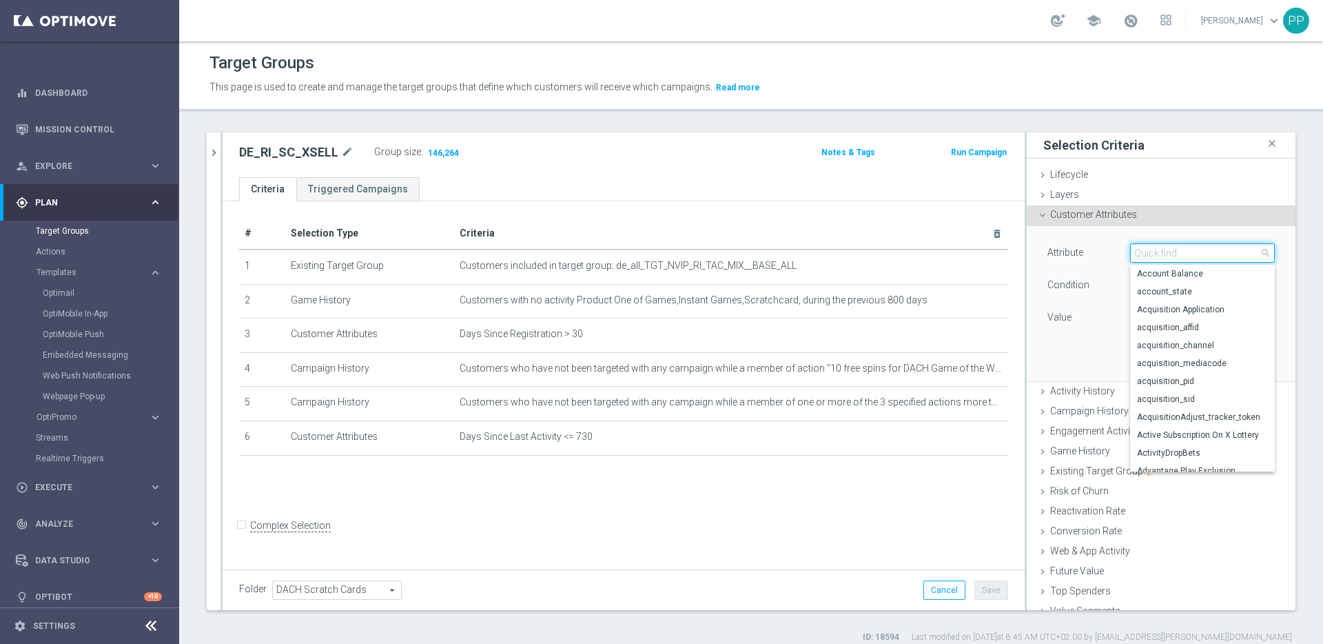
click at [1130, 257] on input "search" at bounding box center [1202, 252] width 145 height 19
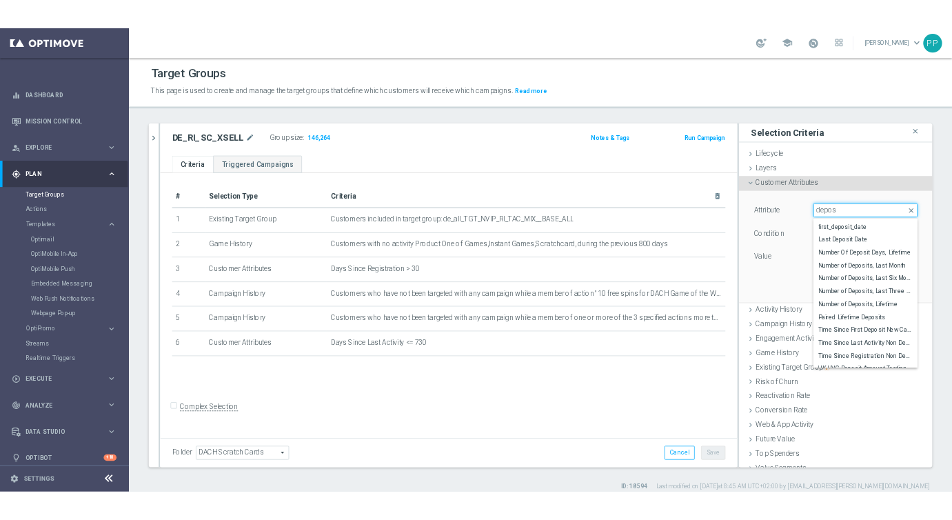
scroll to position [307, 0]
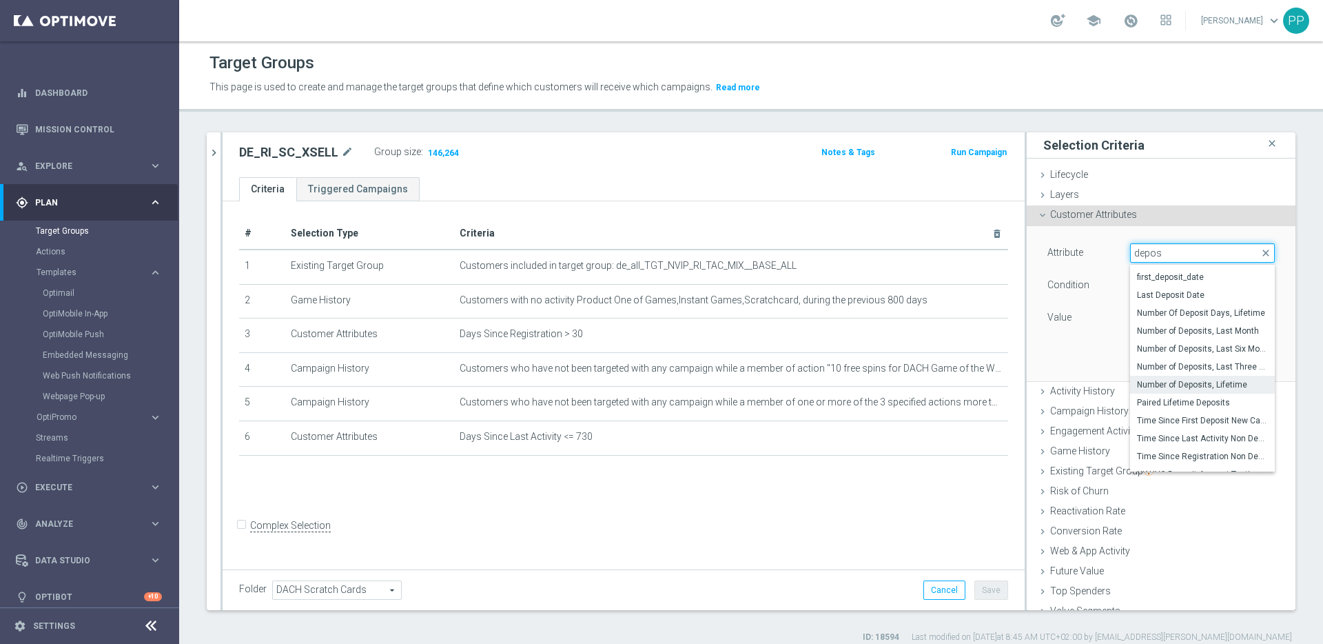
type input "depos"
click at [1145, 382] on span "Number of Deposits, Lifetime" at bounding box center [1202, 384] width 131 height 11
type input "Number of Deposits, Lifetime"
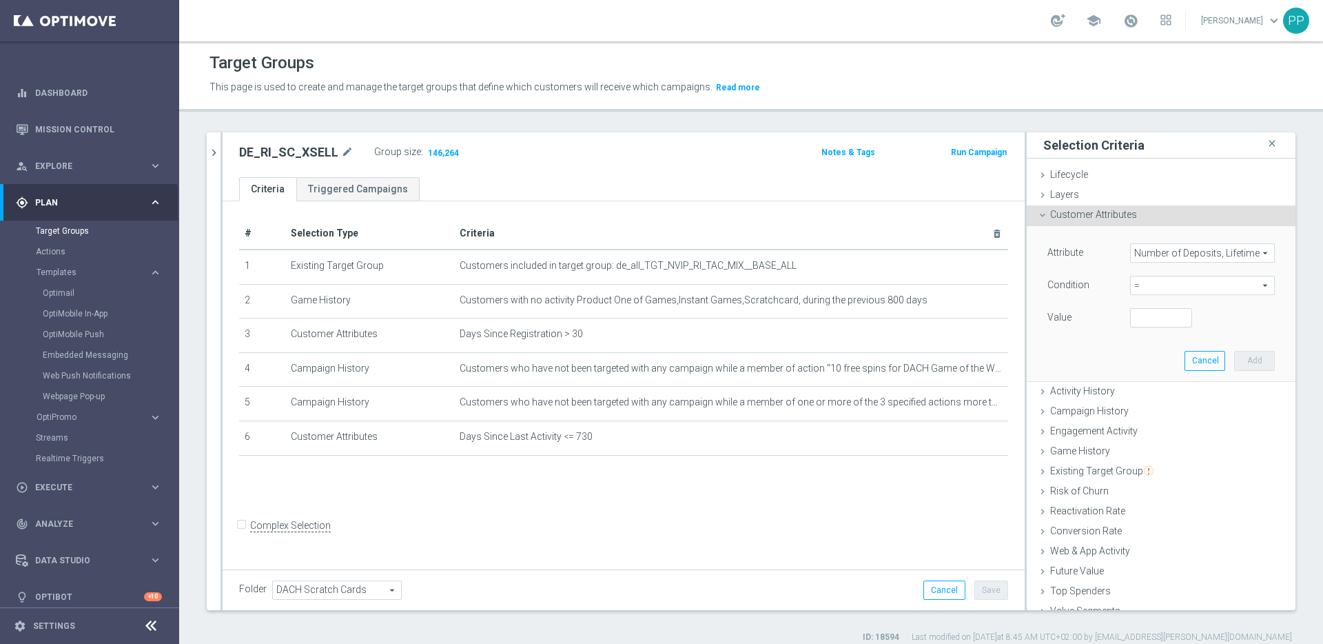
click at [1131, 292] on span "=" at bounding box center [1202, 285] width 143 height 18
click at [1134, 372] on label ">" at bounding box center [1202, 378] width 145 height 18
type input ">"
click at [1130, 316] on input "number" at bounding box center [1161, 317] width 62 height 19
type input "1"
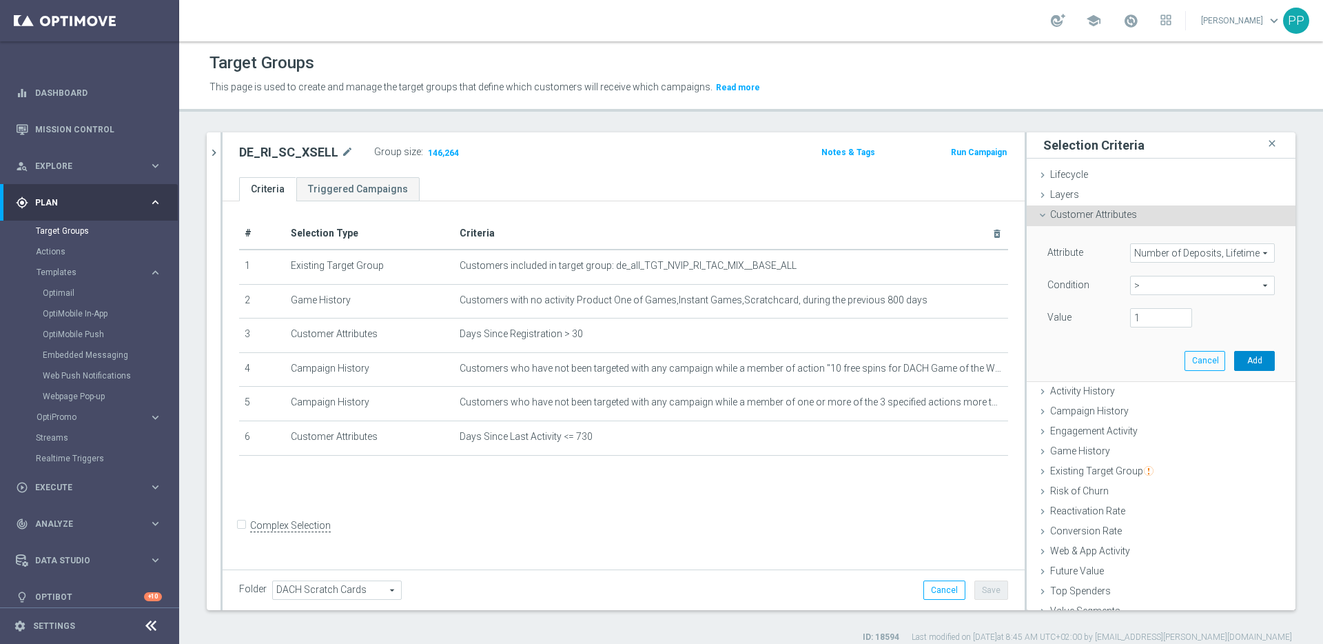
click at [1234, 358] on button "Add" at bounding box center [1254, 360] width 41 height 19
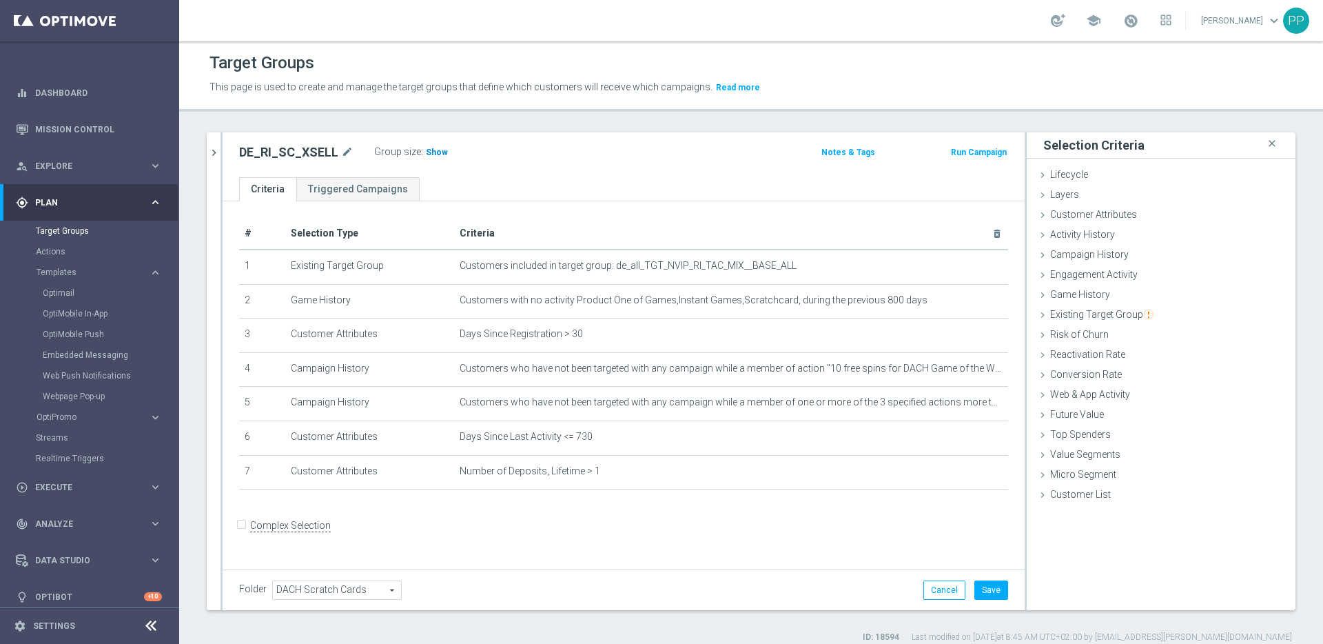
click at [435, 147] on span "Show" at bounding box center [437, 152] width 22 height 10
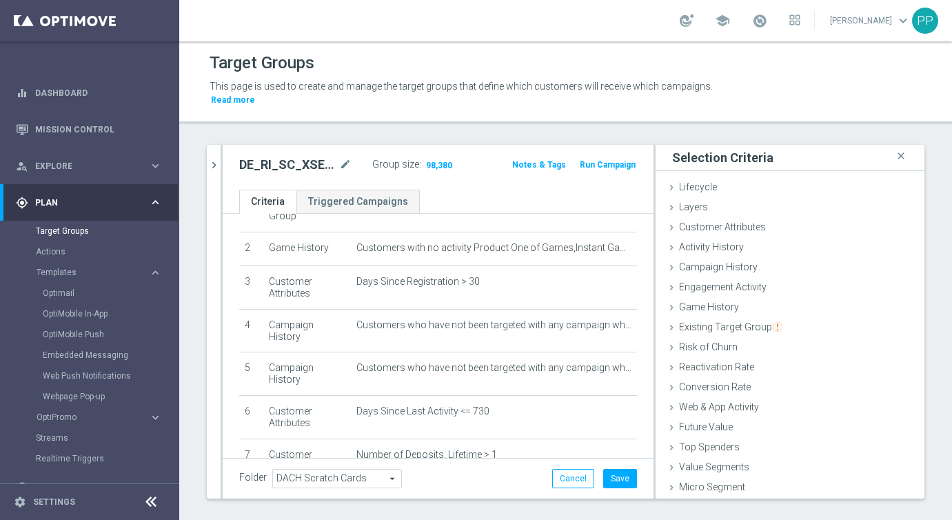
scroll to position [143, 0]
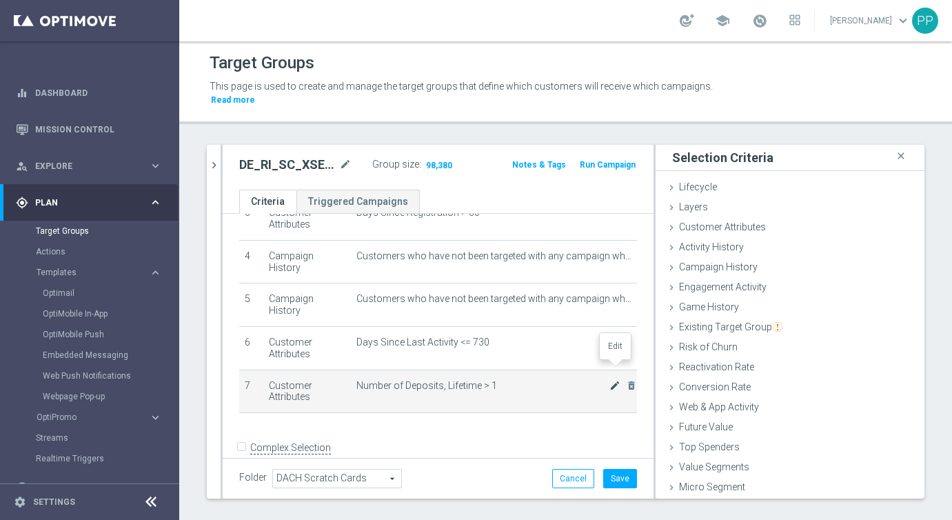
click at [616, 380] on icon "mode_edit" at bounding box center [614, 385] width 11 height 11
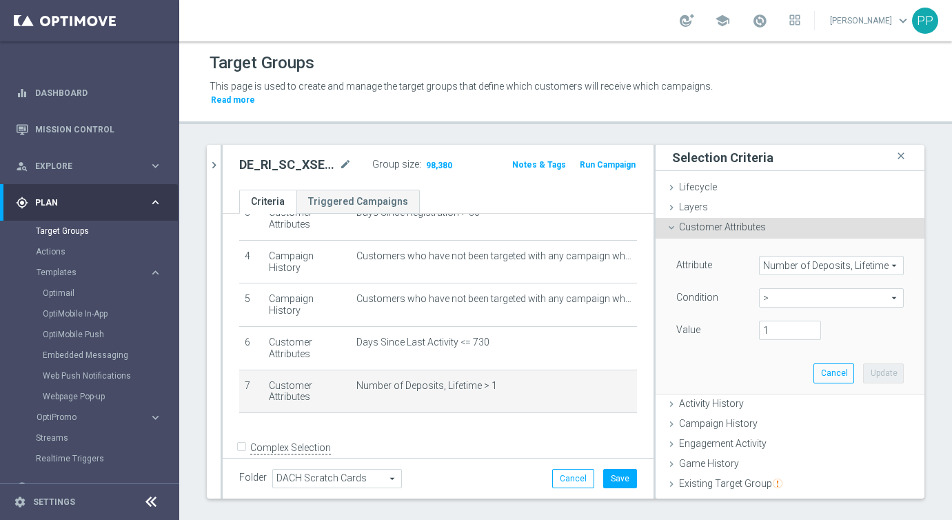
click at [781, 298] on span ">" at bounding box center [831, 298] width 143 height 18
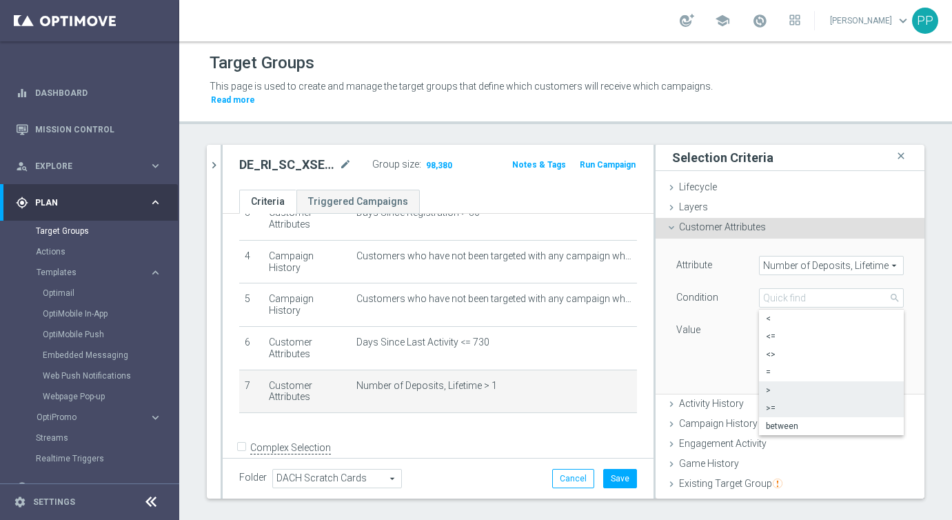
click at [779, 404] on span ">=" at bounding box center [831, 408] width 131 height 11
type input ">="
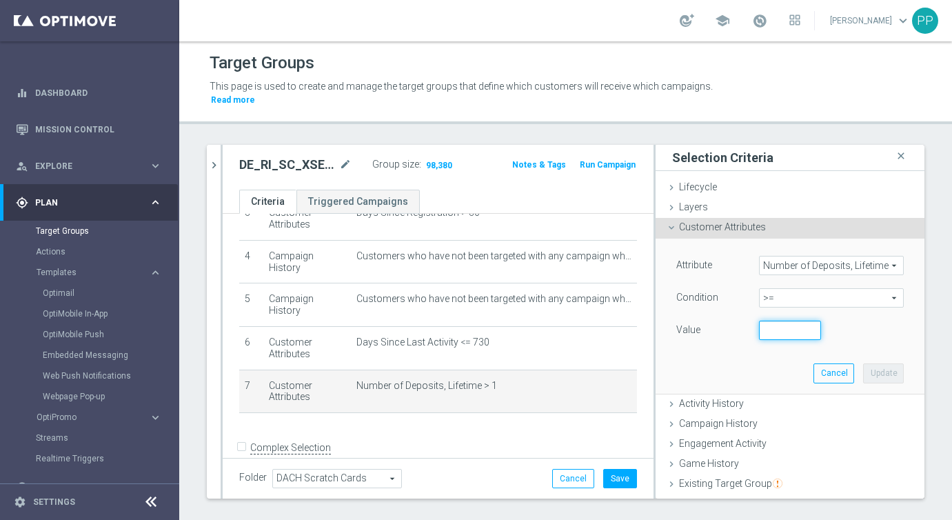
click at [797, 328] on input "number" at bounding box center [790, 329] width 62 height 19
type input "1"
click at [877, 374] on button "Update" at bounding box center [883, 372] width 41 height 19
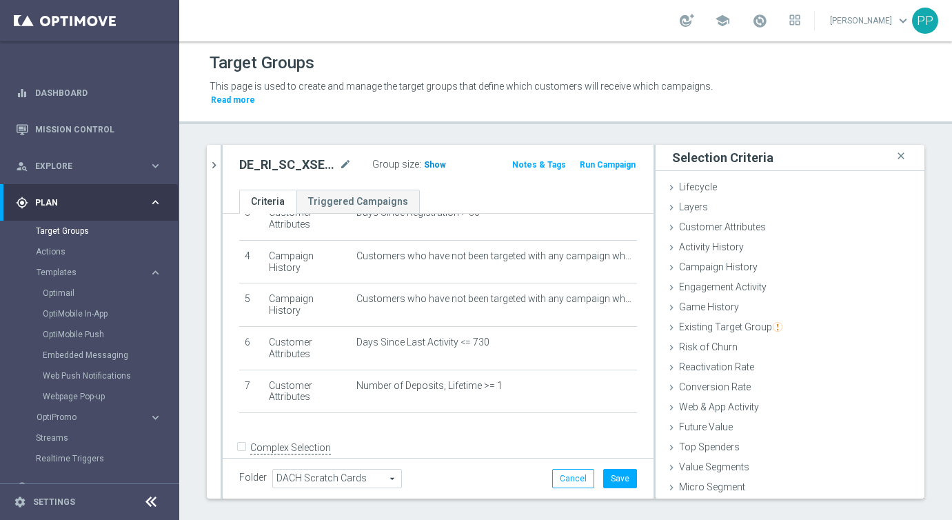
click at [429, 159] on h3 "Show" at bounding box center [435, 164] width 25 height 15
click at [675, 185] on icon at bounding box center [671, 187] width 11 height 11
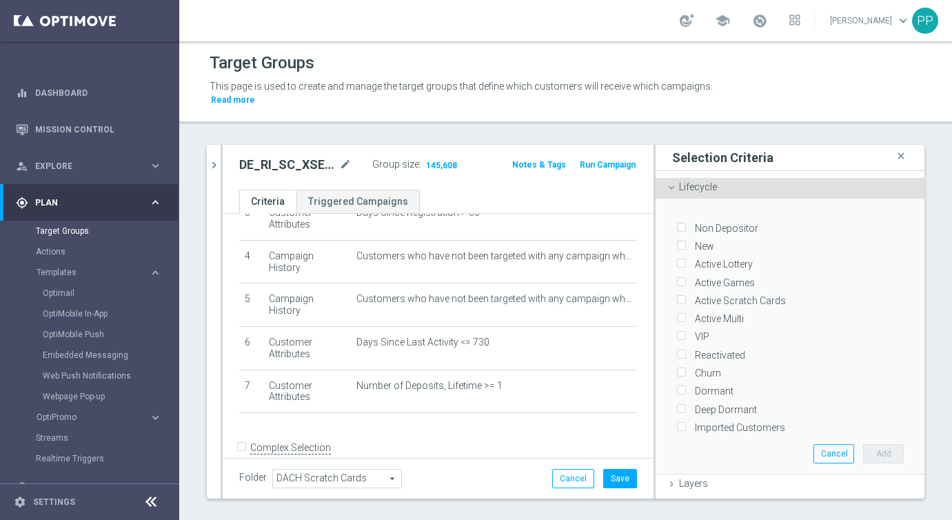
click at [675, 185] on icon at bounding box center [671, 187] width 11 height 11
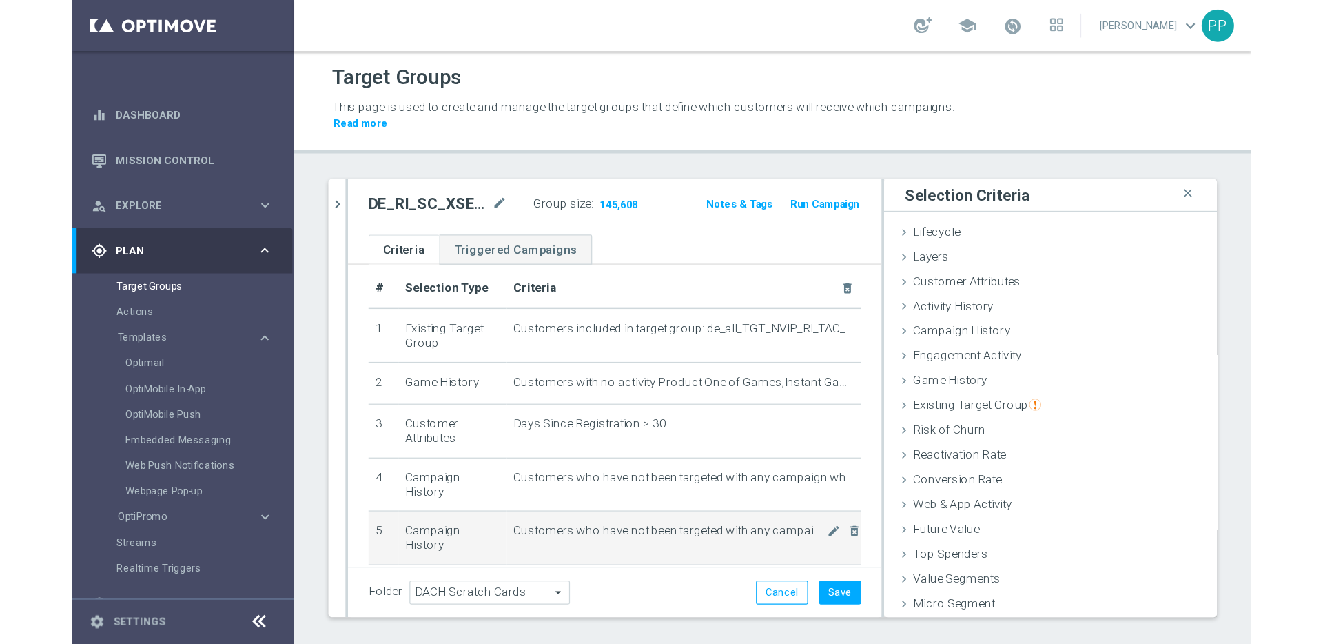
scroll to position [0, 0]
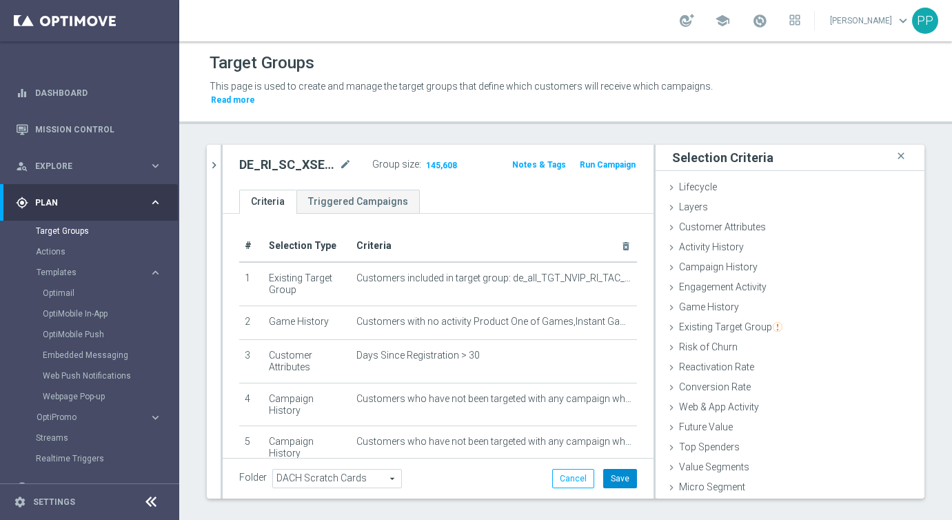
click at [617, 476] on button "Save" at bounding box center [620, 478] width 34 height 19
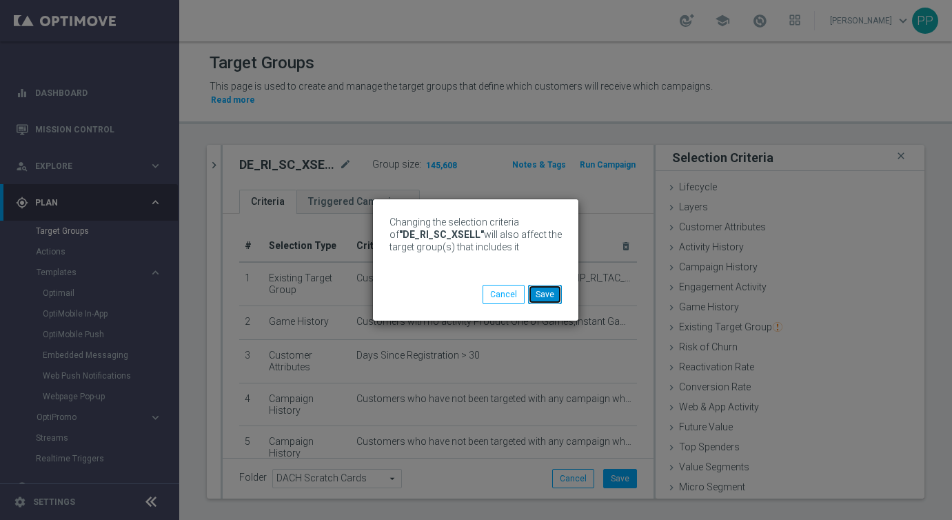
click at [546, 301] on button "Save" at bounding box center [545, 294] width 34 height 19
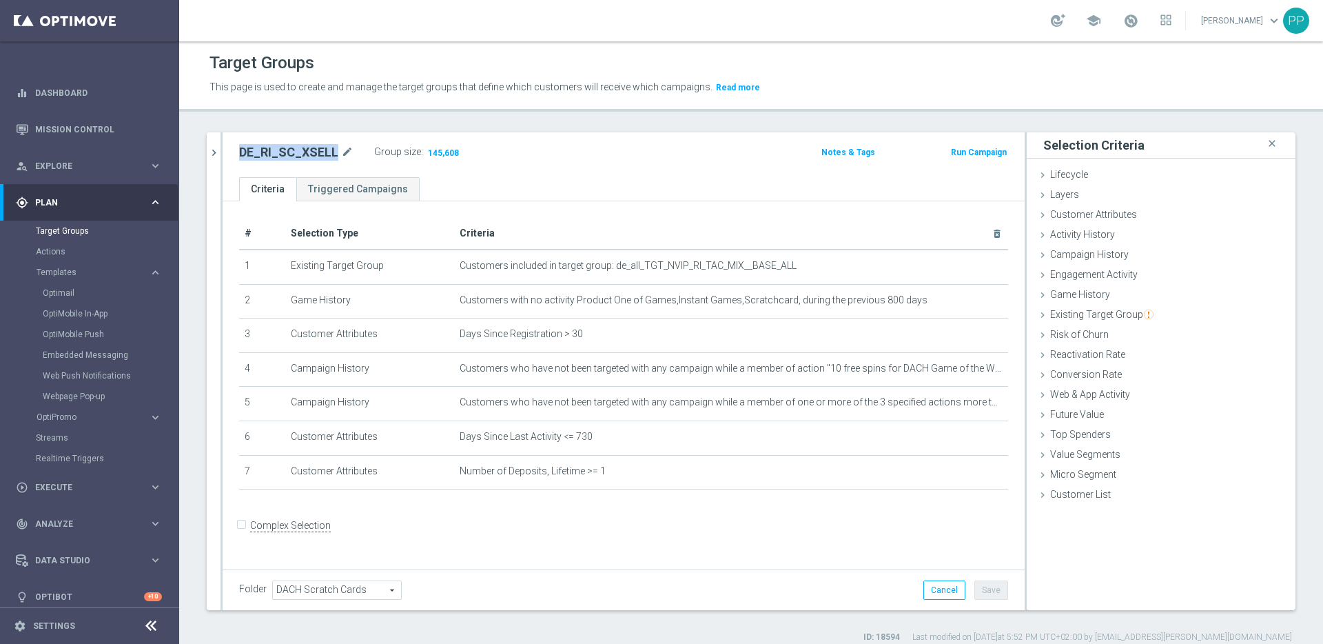
drag, startPoint x: 332, startPoint y: 151, endPoint x: 248, endPoint y: 143, distance: 83.7
click at [248, 144] on h2 "DE_RI_SC_XSELL" at bounding box center [288, 152] width 99 height 17
copy h2 "DE_RI_SC_XSELL"
click at [219, 152] on icon "chevron_right" at bounding box center [213, 152] width 13 height 13
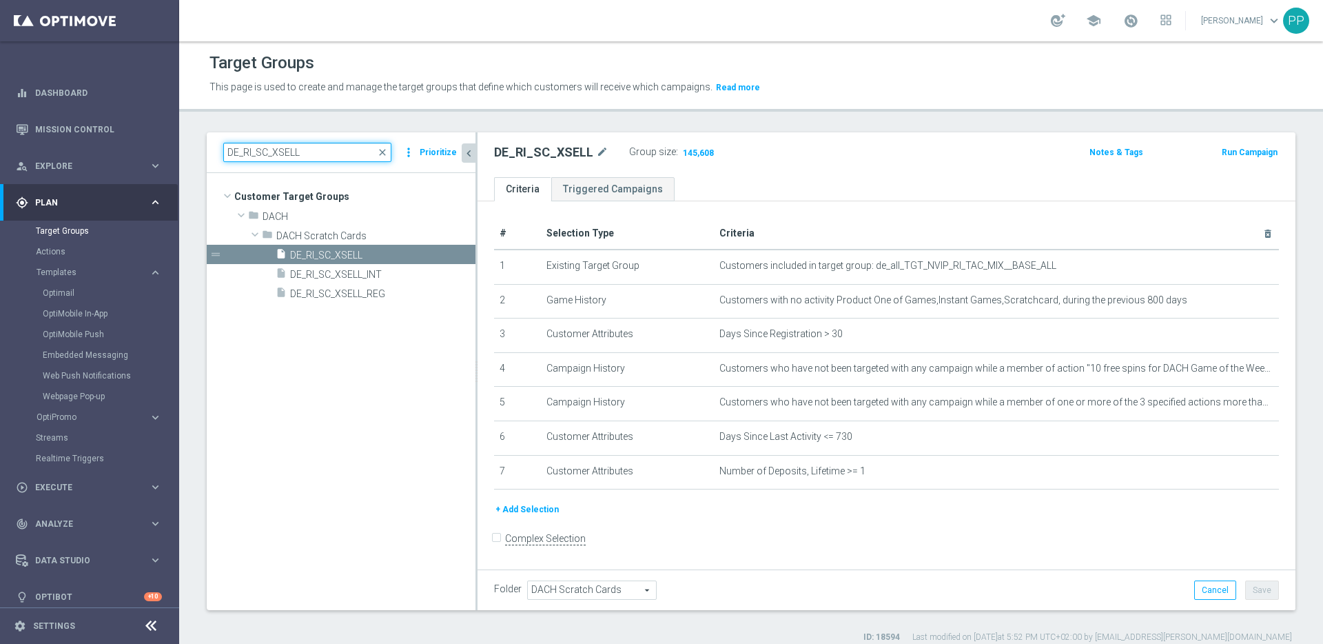
drag, startPoint x: 305, startPoint y: 156, endPoint x: 250, endPoint y: 145, distance: 56.2
click at [250, 145] on input "DE_RI_SC_XSELL" at bounding box center [307, 152] width 168 height 19
paste input "AT"
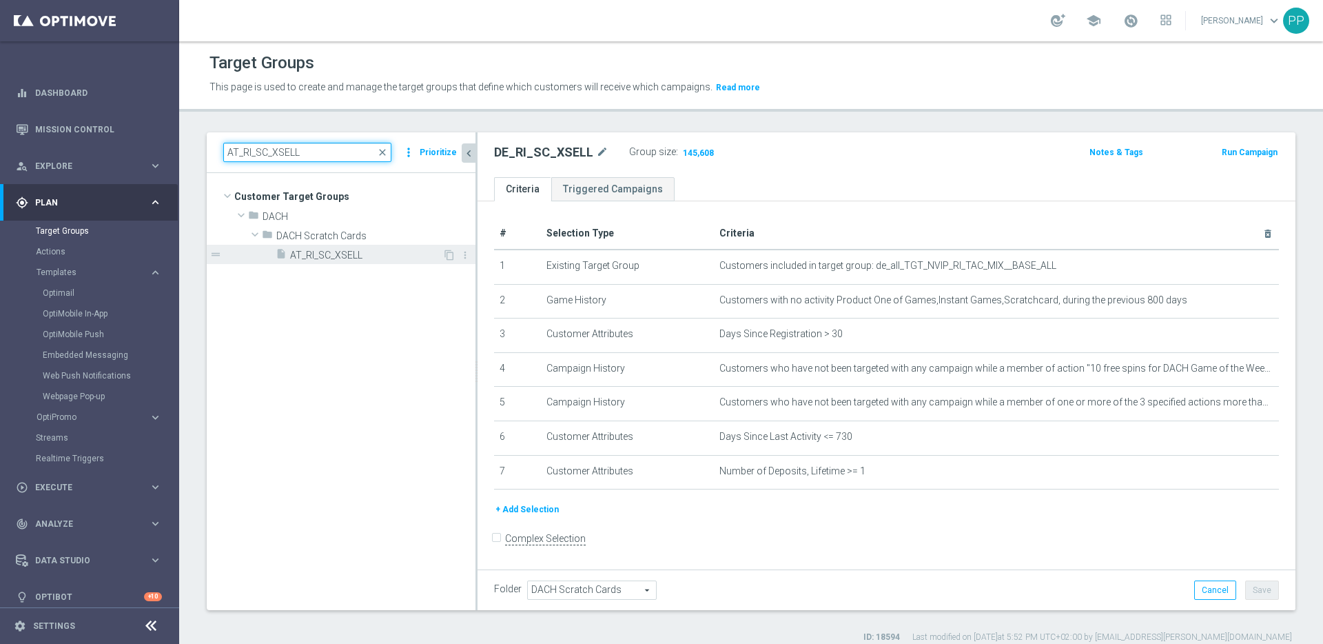
type input "AT_RI_SC_XSELL"
click at [330, 257] on span "AT_RI_SC_XSELL" at bounding box center [366, 256] width 152 height 12
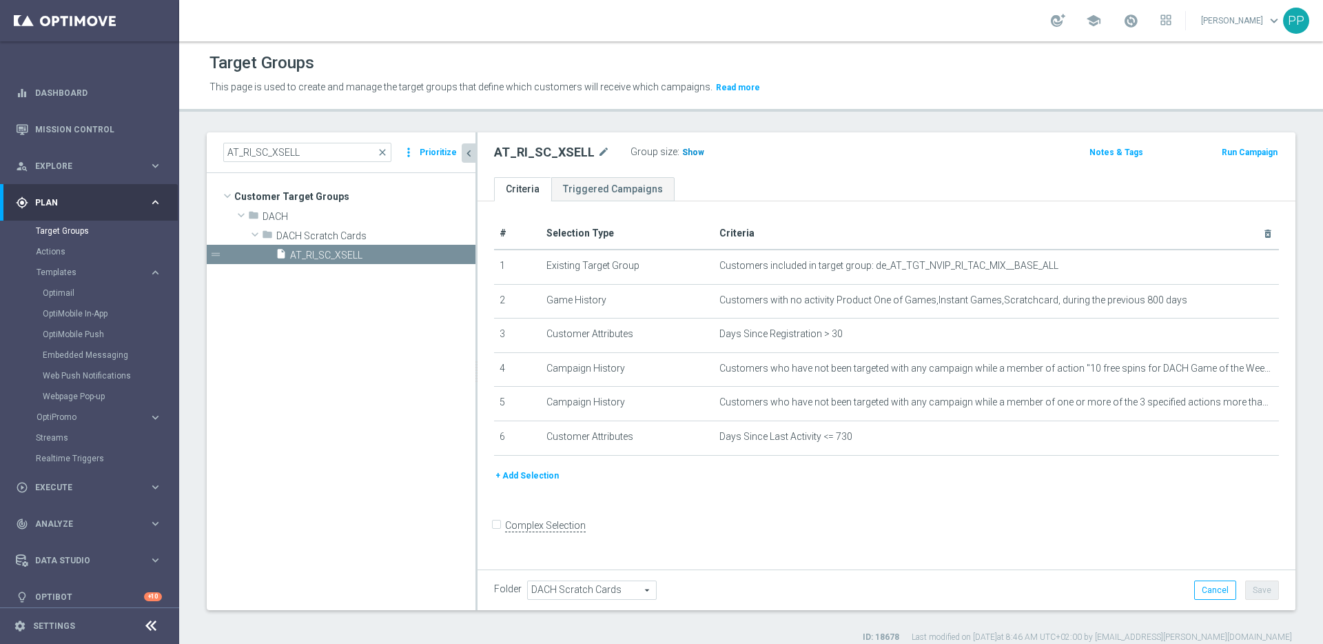
click at [683, 154] on span "Show" at bounding box center [693, 152] width 22 height 10
click at [534, 478] on button "+ Add Selection" at bounding box center [527, 475] width 66 height 15
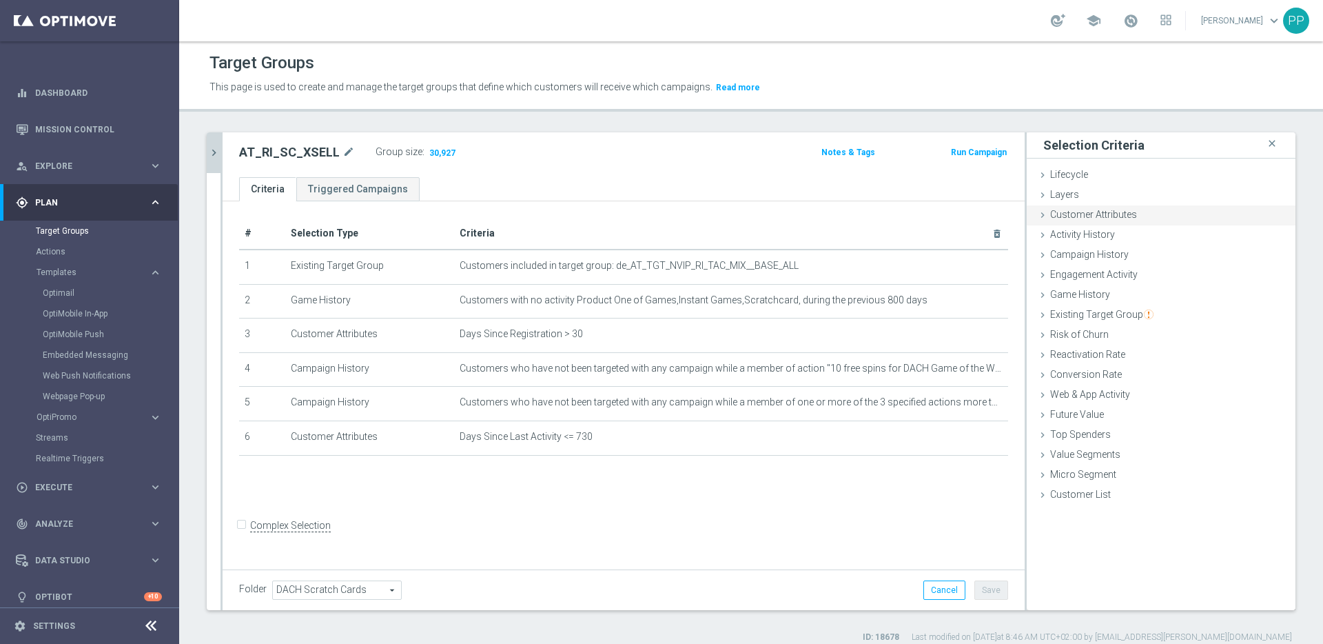
click at [1070, 209] on span "Customer Attributes" at bounding box center [1093, 214] width 87 height 11
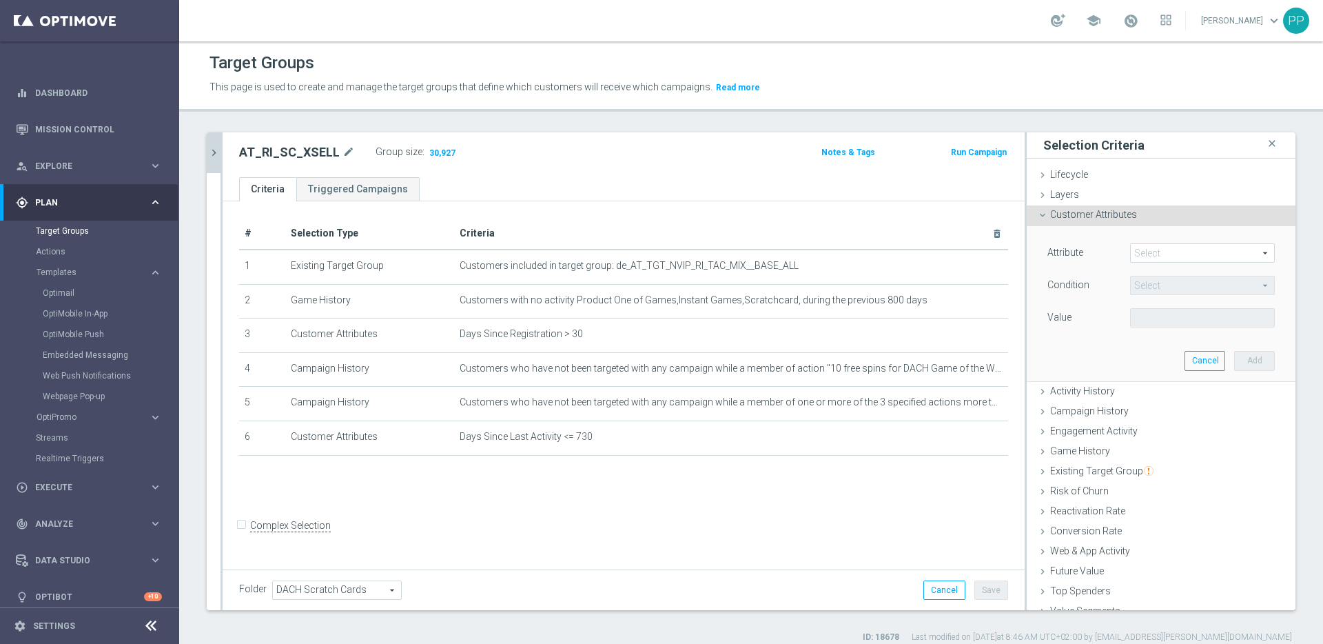
click at [1131, 254] on span at bounding box center [1202, 253] width 143 height 18
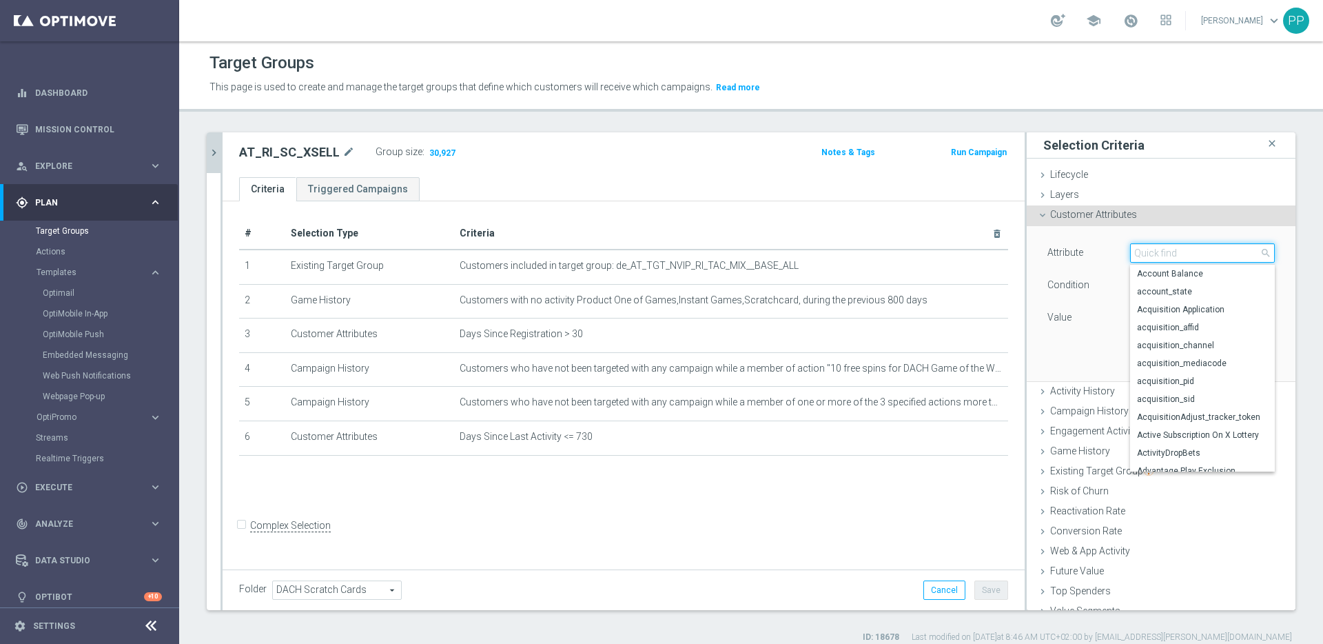
click at [1130, 252] on input "search" at bounding box center [1202, 252] width 145 height 19
type input "number o"
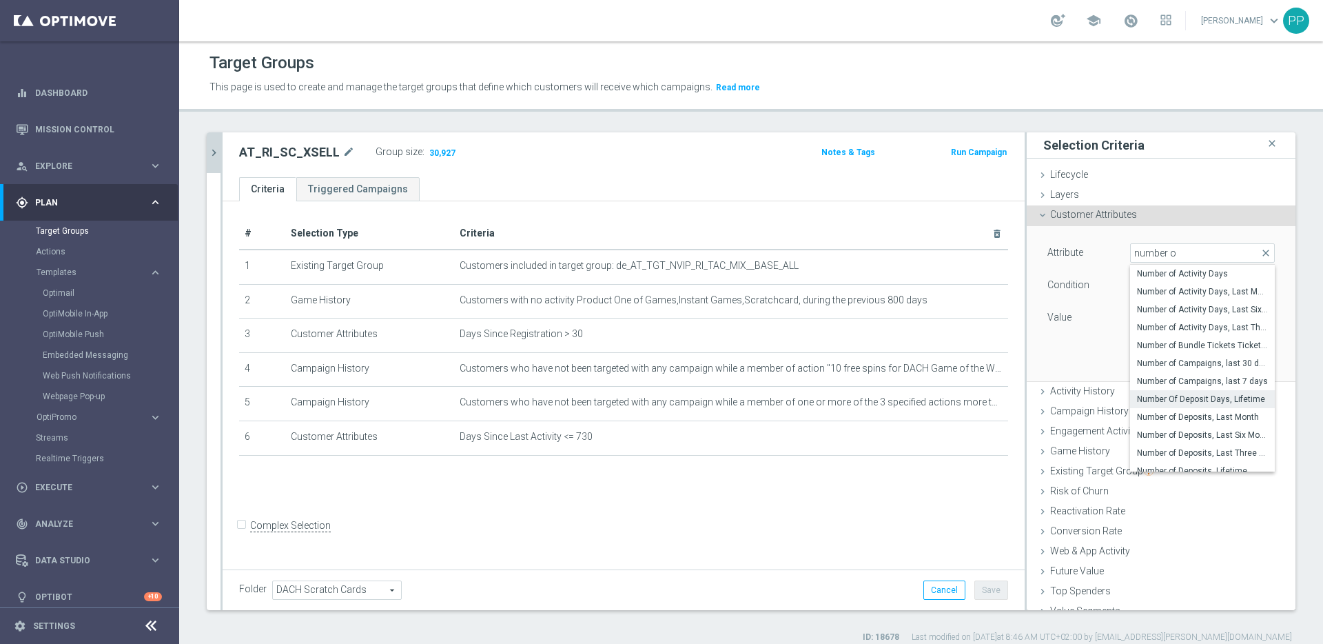
click at [1148, 394] on span "Number Of Deposit Days, Lifetime" at bounding box center [1202, 399] width 131 height 11
type input "Number Of Deposit Days, Lifetime"
type input "="
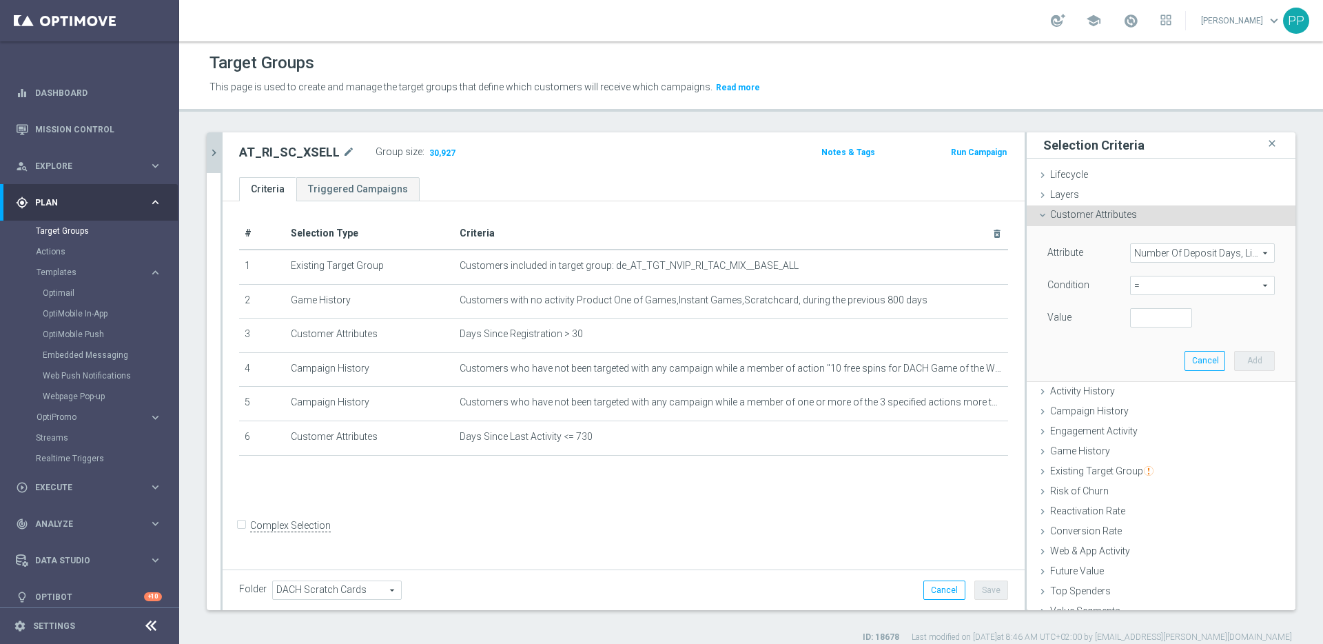
click at [1145, 244] on span "Number Of Deposit Days, Lifetime" at bounding box center [1202, 253] width 143 height 18
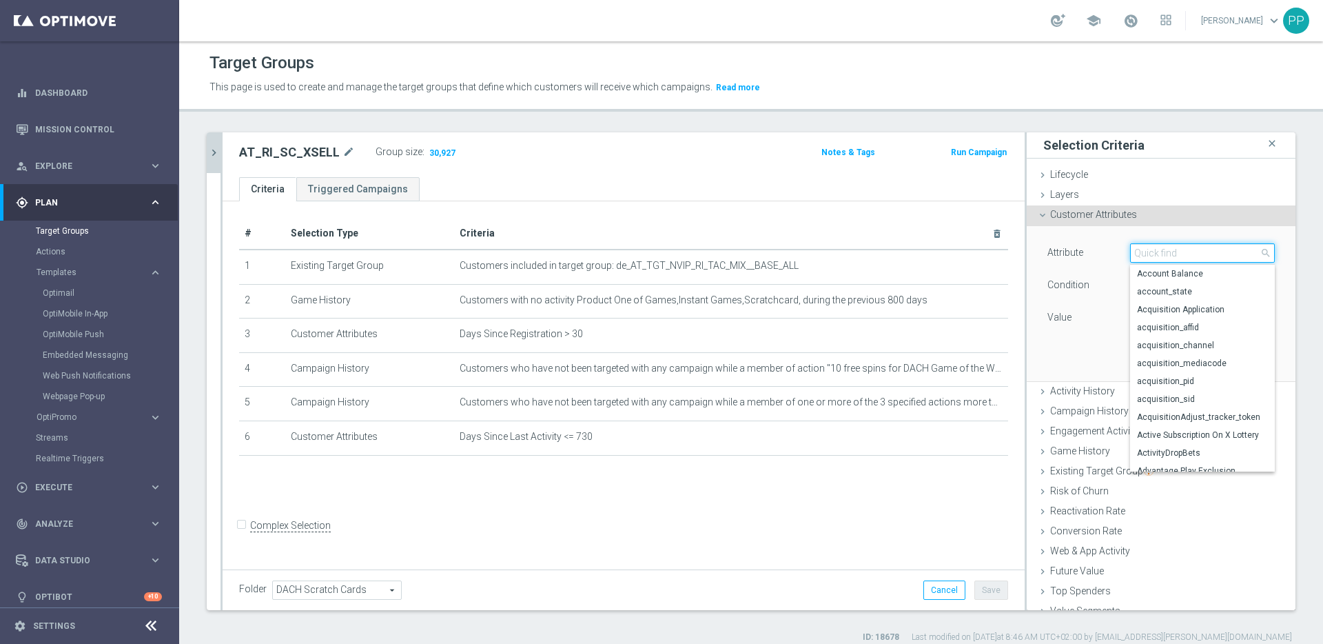
click at [1145, 247] on input "search" at bounding box center [1202, 252] width 145 height 19
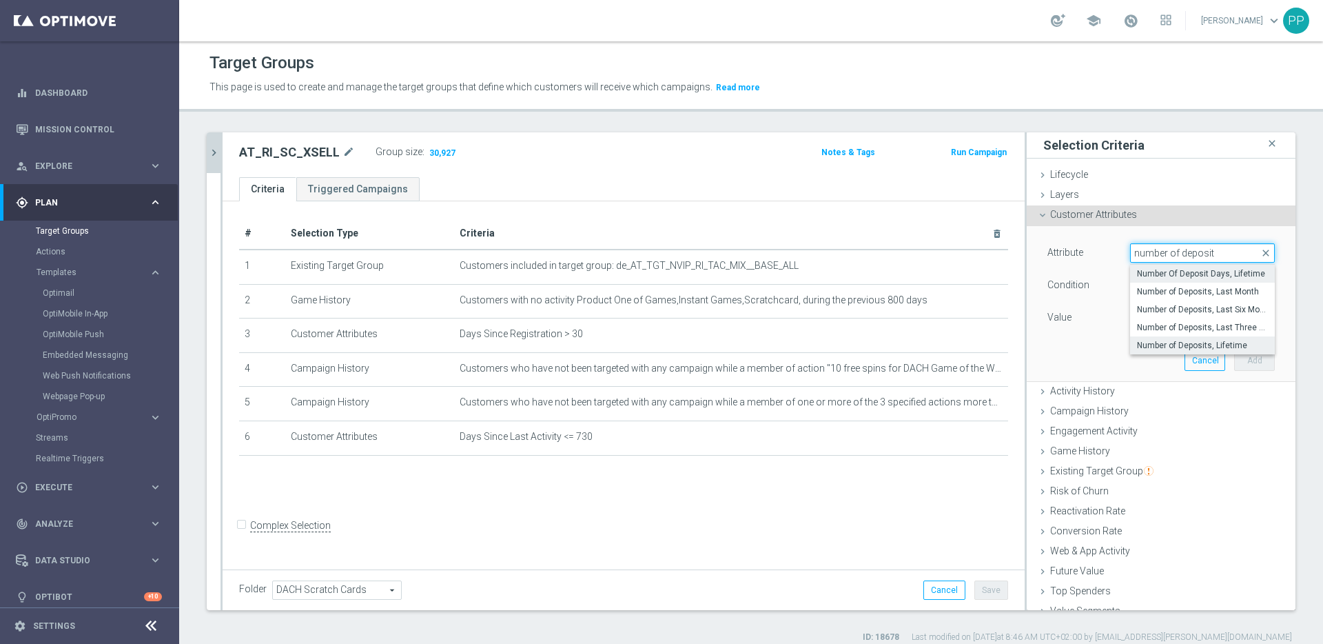
type input "number of deposit"
click at [1139, 348] on span "Number of Deposits, Lifetime" at bounding box center [1202, 345] width 131 height 11
type input "Number of Deposits, Lifetime"
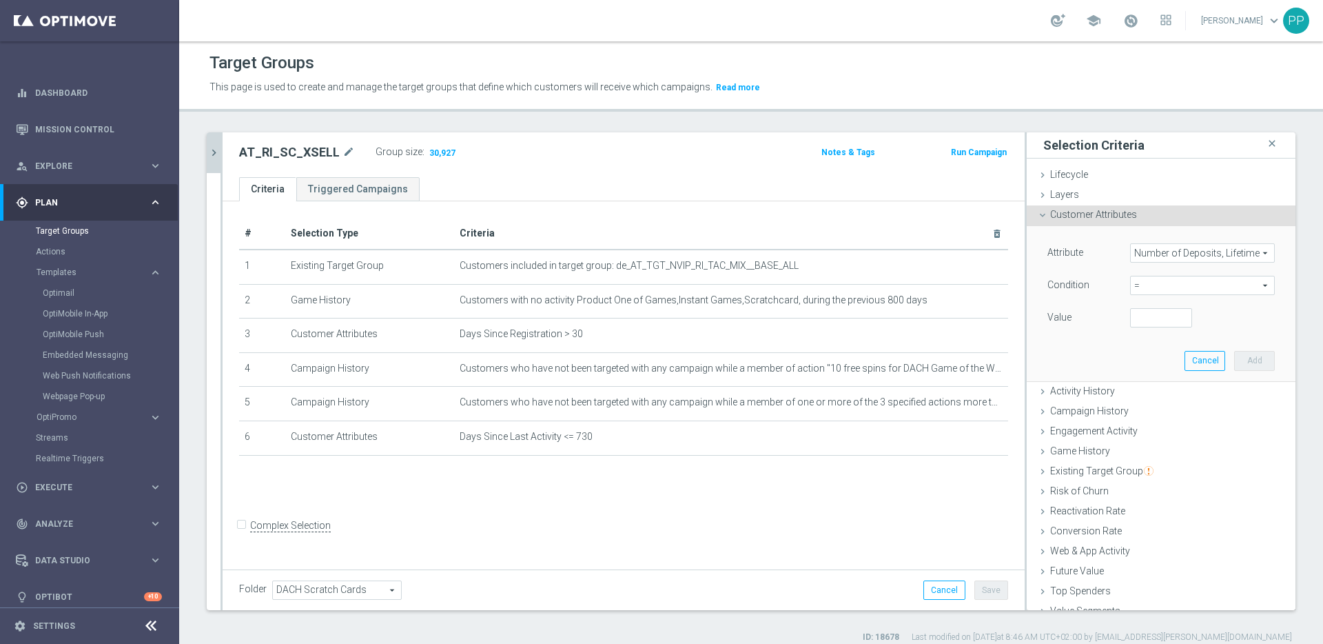
click at [1131, 285] on span "=" at bounding box center [1202, 285] width 143 height 18
click at [1137, 390] on span ">=" at bounding box center [1202, 395] width 131 height 11
type input ">="
click at [1132, 320] on input "number" at bounding box center [1161, 317] width 62 height 19
type input "1"
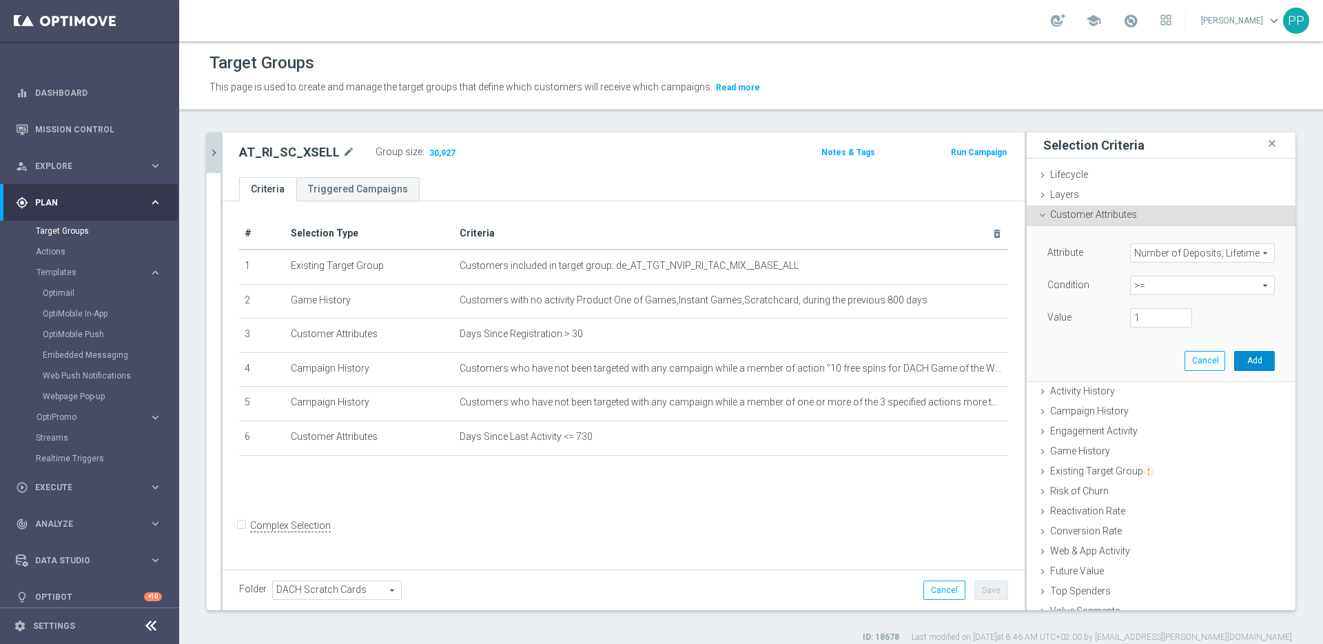
click at [1239, 362] on button "Add" at bounding box center [1254, 360] width 41 height 19
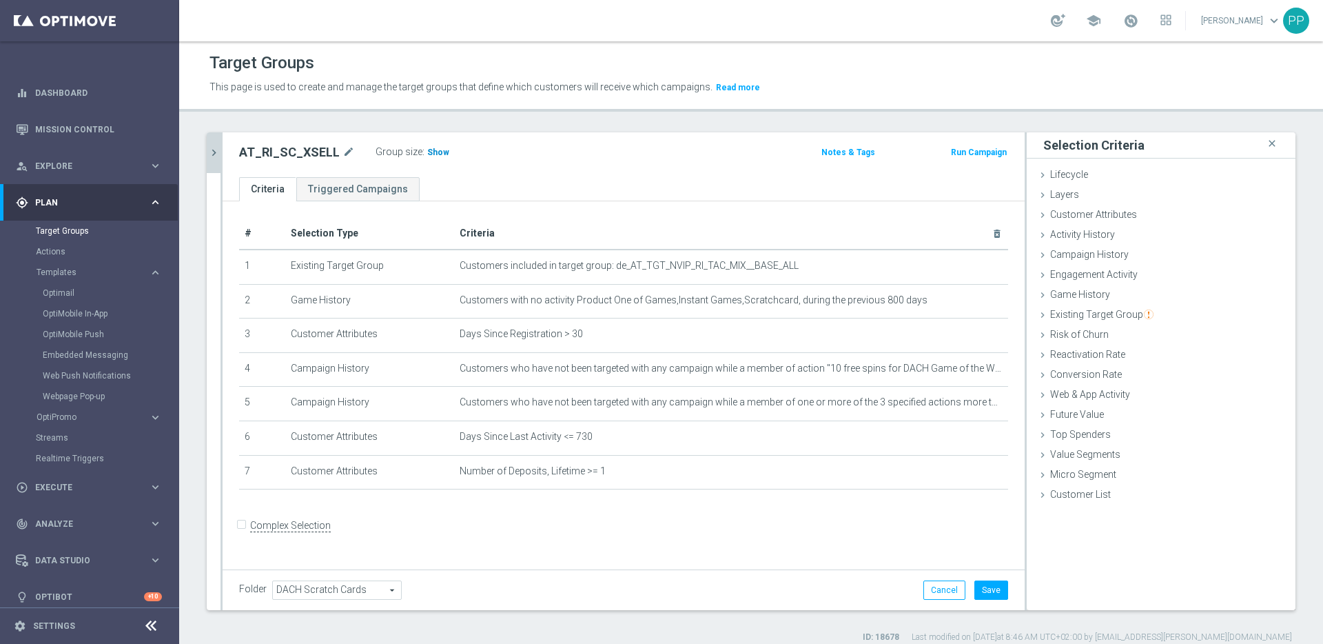
click at [432, 154] on span "Show" at bounding box center [438, 152] width 22 height 10
click at [979, 587] on button "Save" at bounding box center [992, 589] width 34 height 19
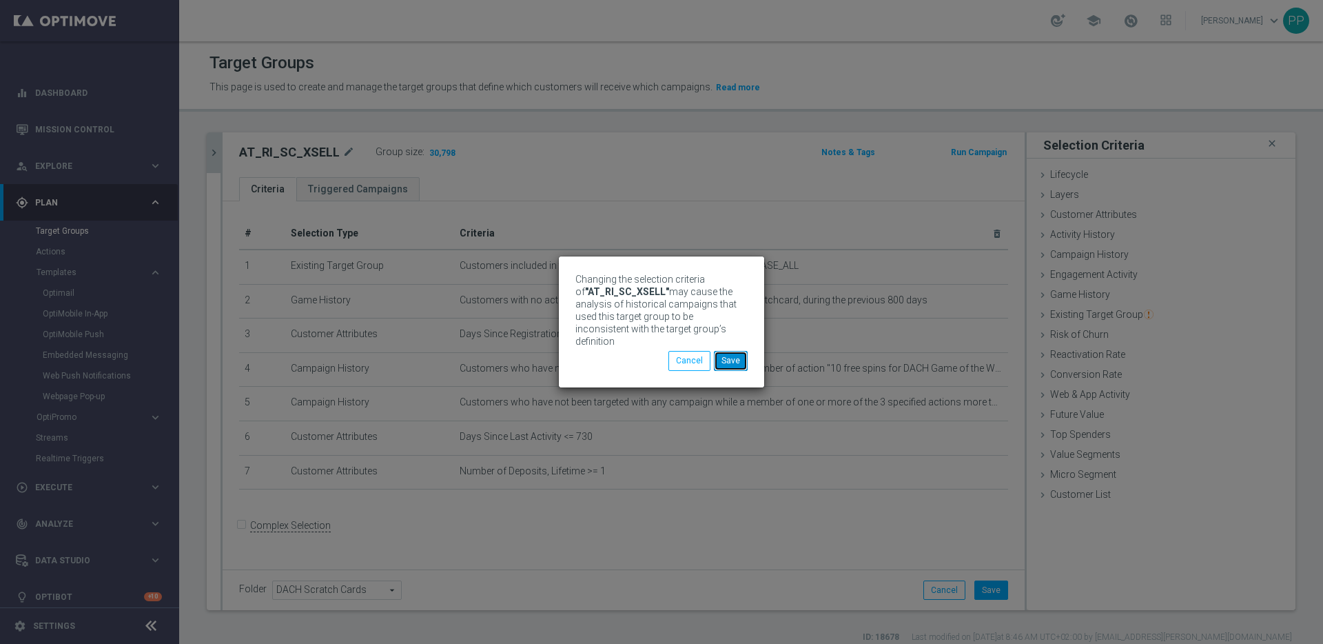
click at [736, 353] on button "Save" at bounding box center [731, 360] width 34 height 19
